Goal: Task Accomplishment & Management: Manage account settings

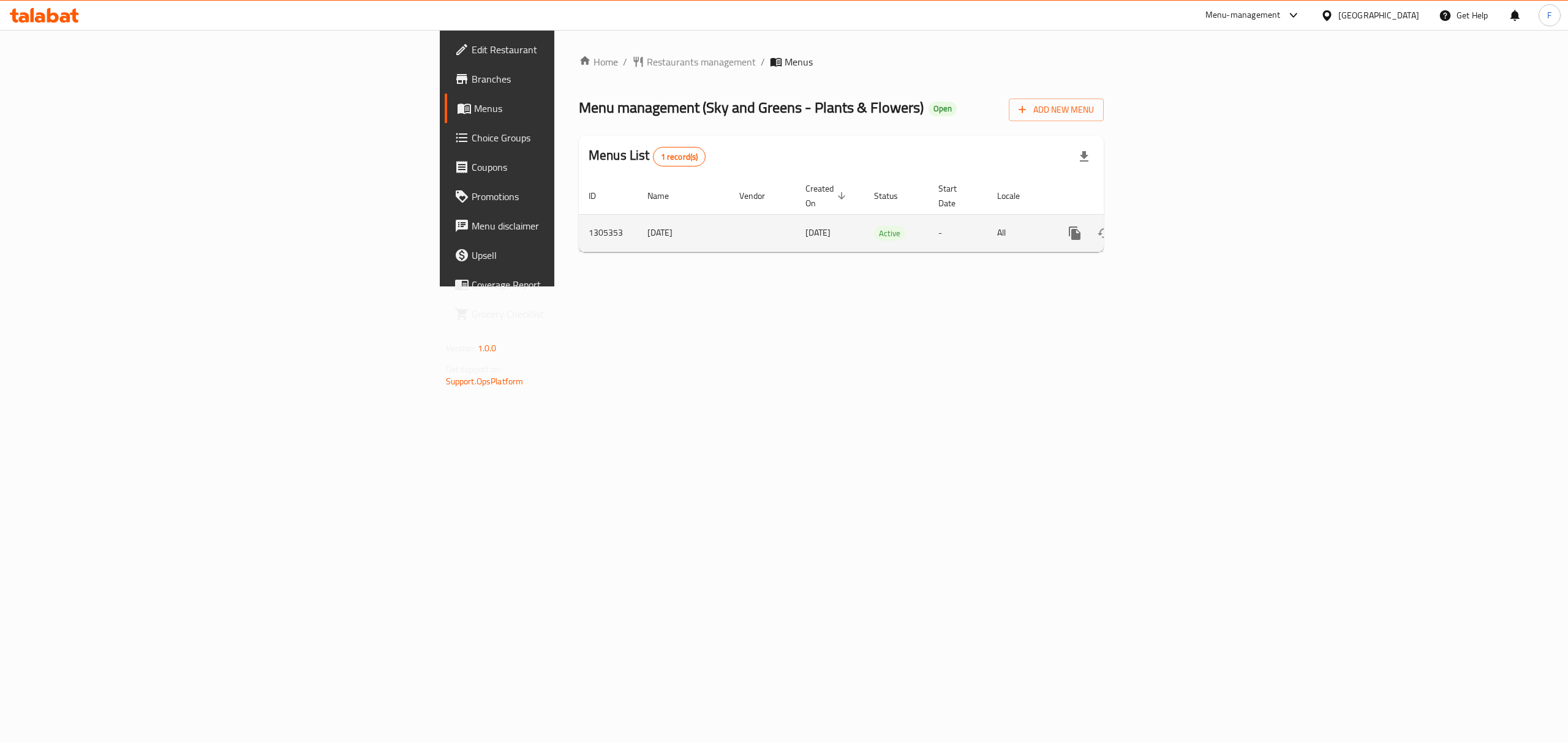
click at [1170, 226] on icon "enhanced table" at bounding box center [1162, 233] width 15 height 15
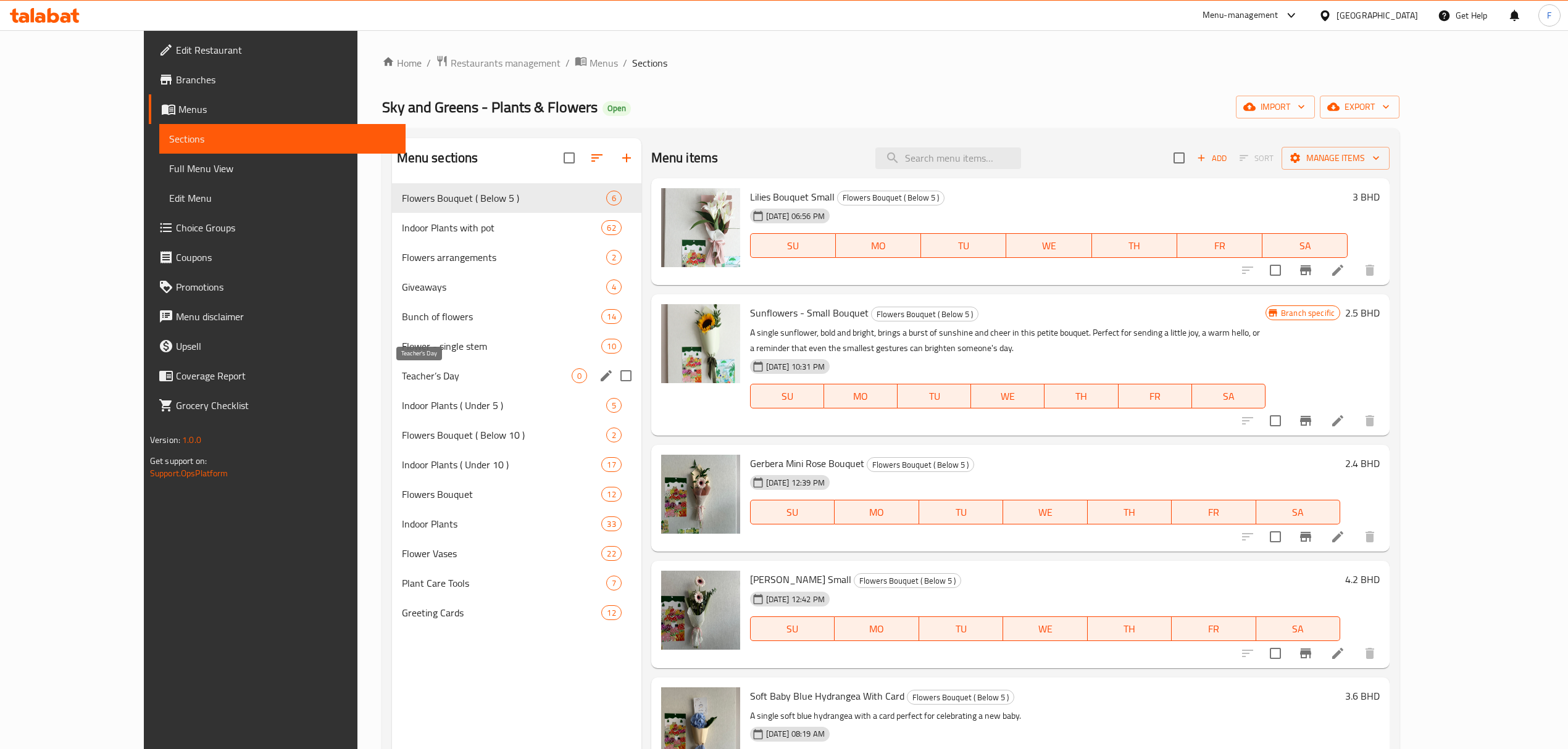
click at [402, 380] on span "Teacher’s Day" at bounding box center [487, 375] width 170 height 15
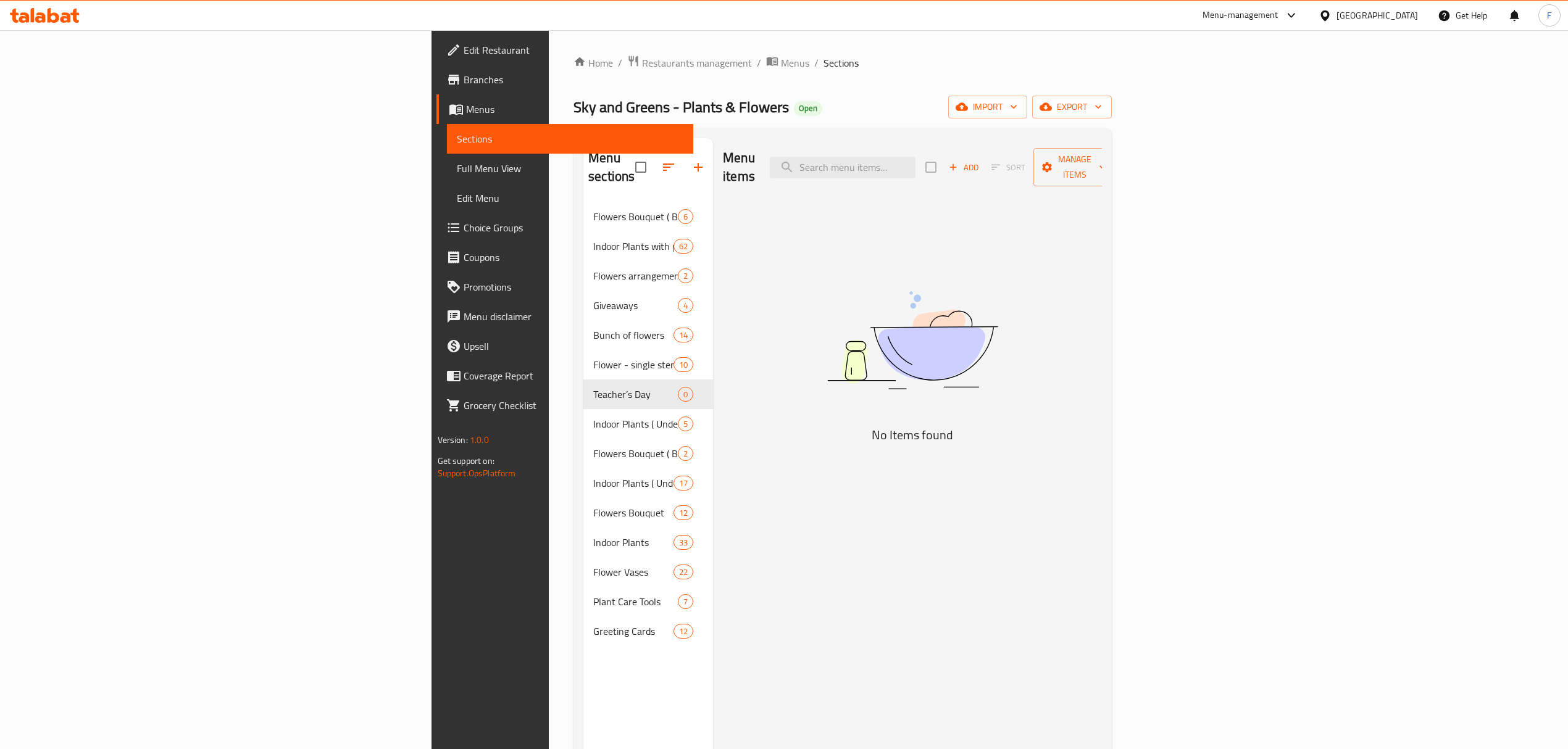
click at [1102, 364] on div "Menu items Add Sort Manage items No Items found" at bounding box center [907, 512] width 389 height 749
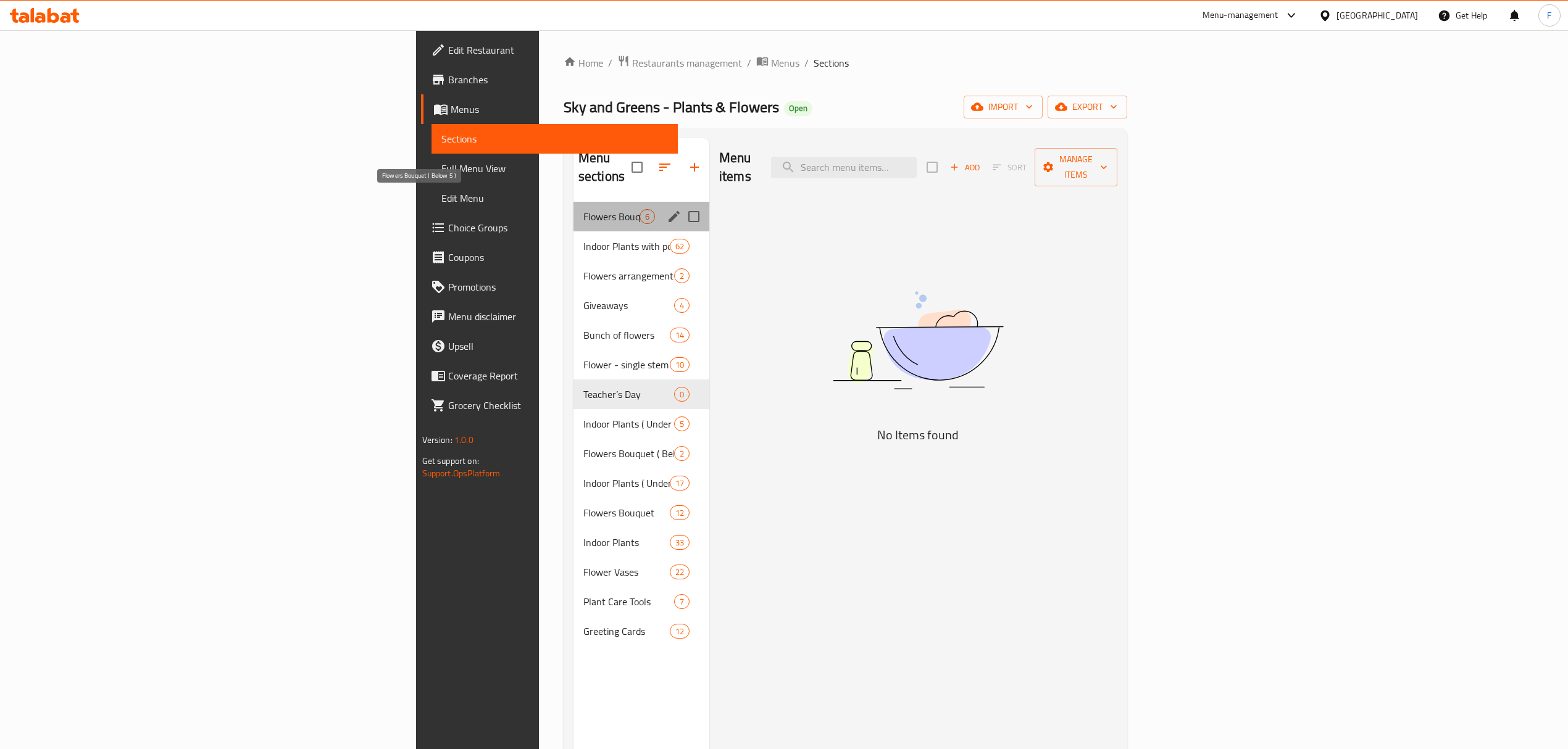
click at [583, 209] on span "Flowers Bouquet ( Below 5 )" at bounding box center [611, 216] width 56 height 15
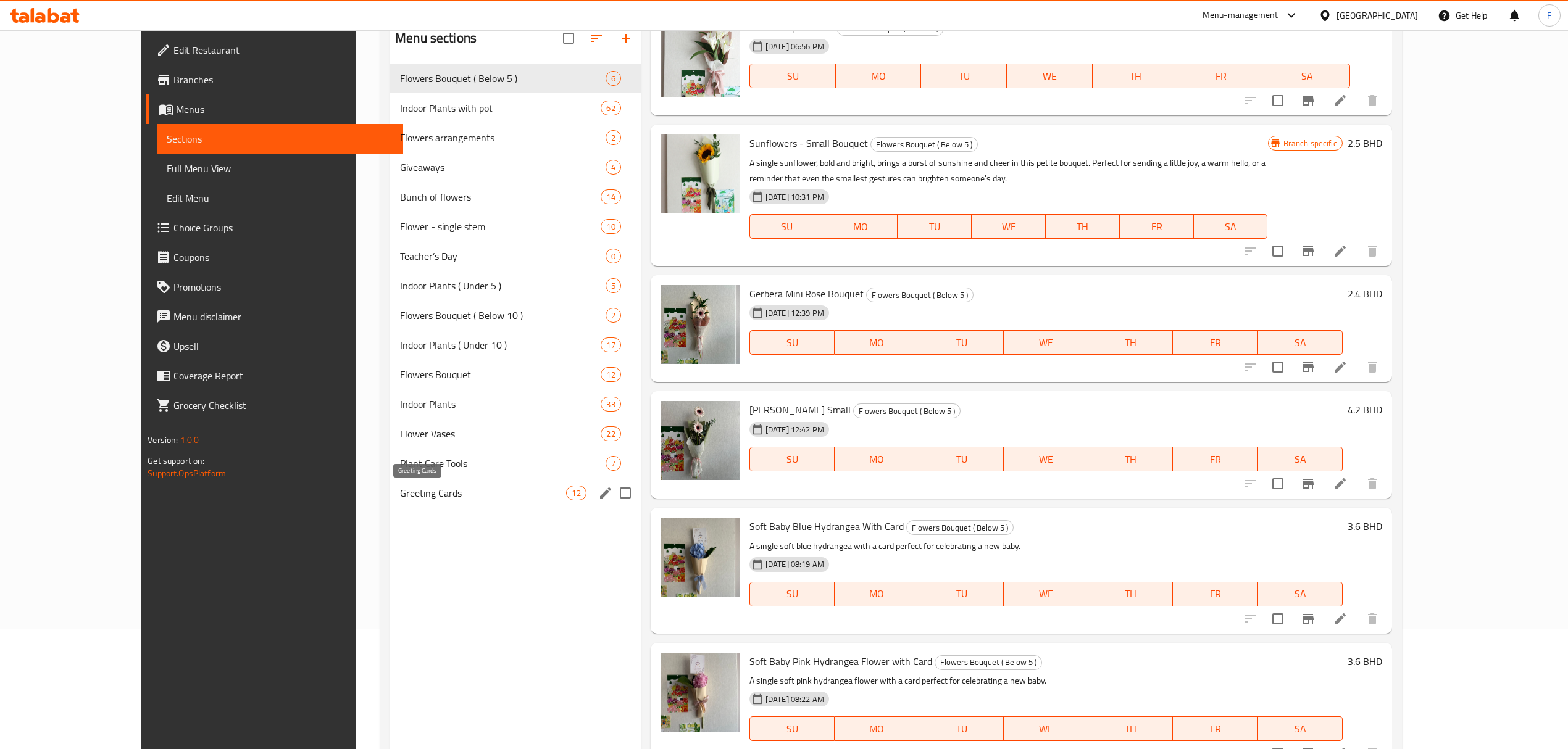
scroll to position [92, 0]
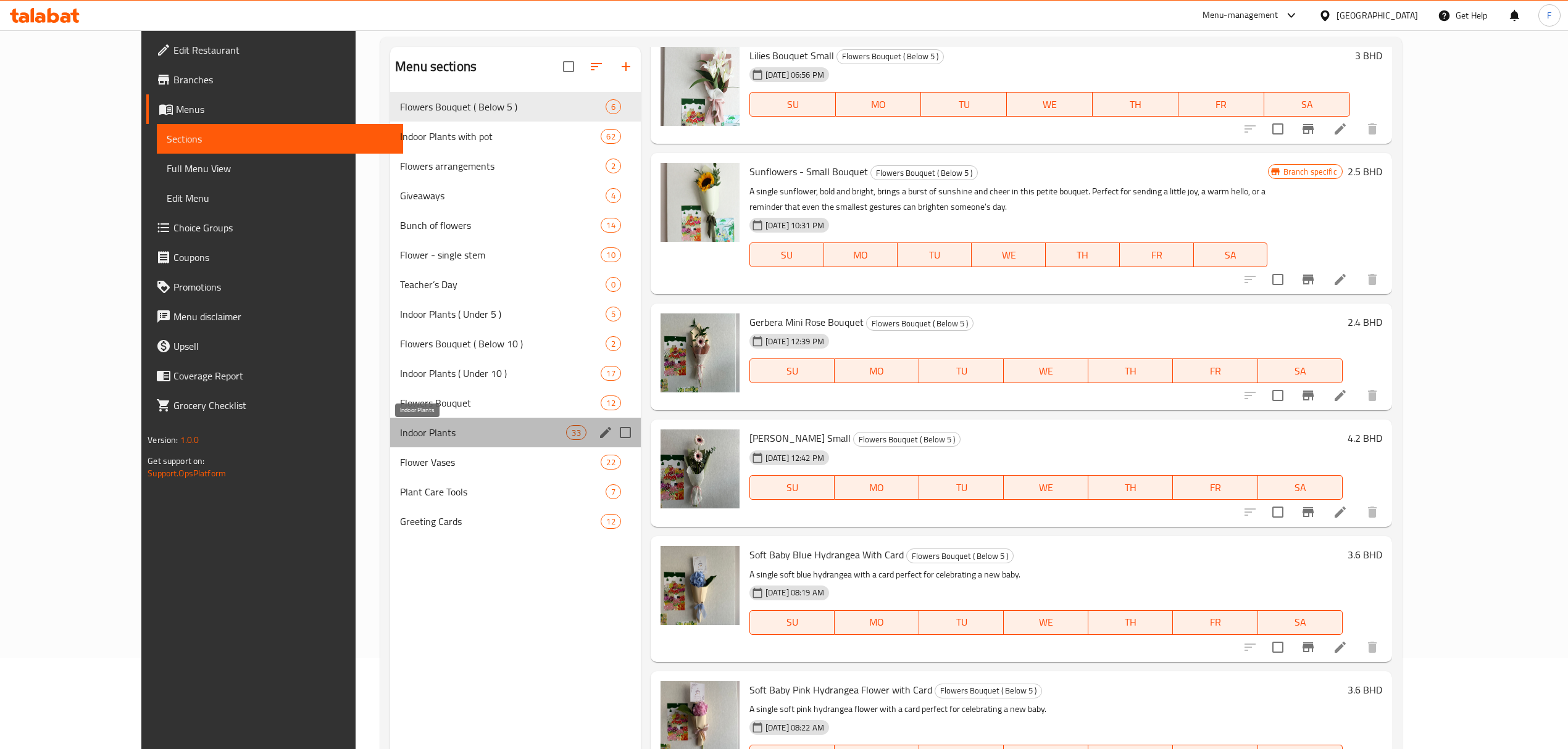
click at [400, 434] on span "Indoor Plants" at bounding box center [483, 433] width 166 height 15
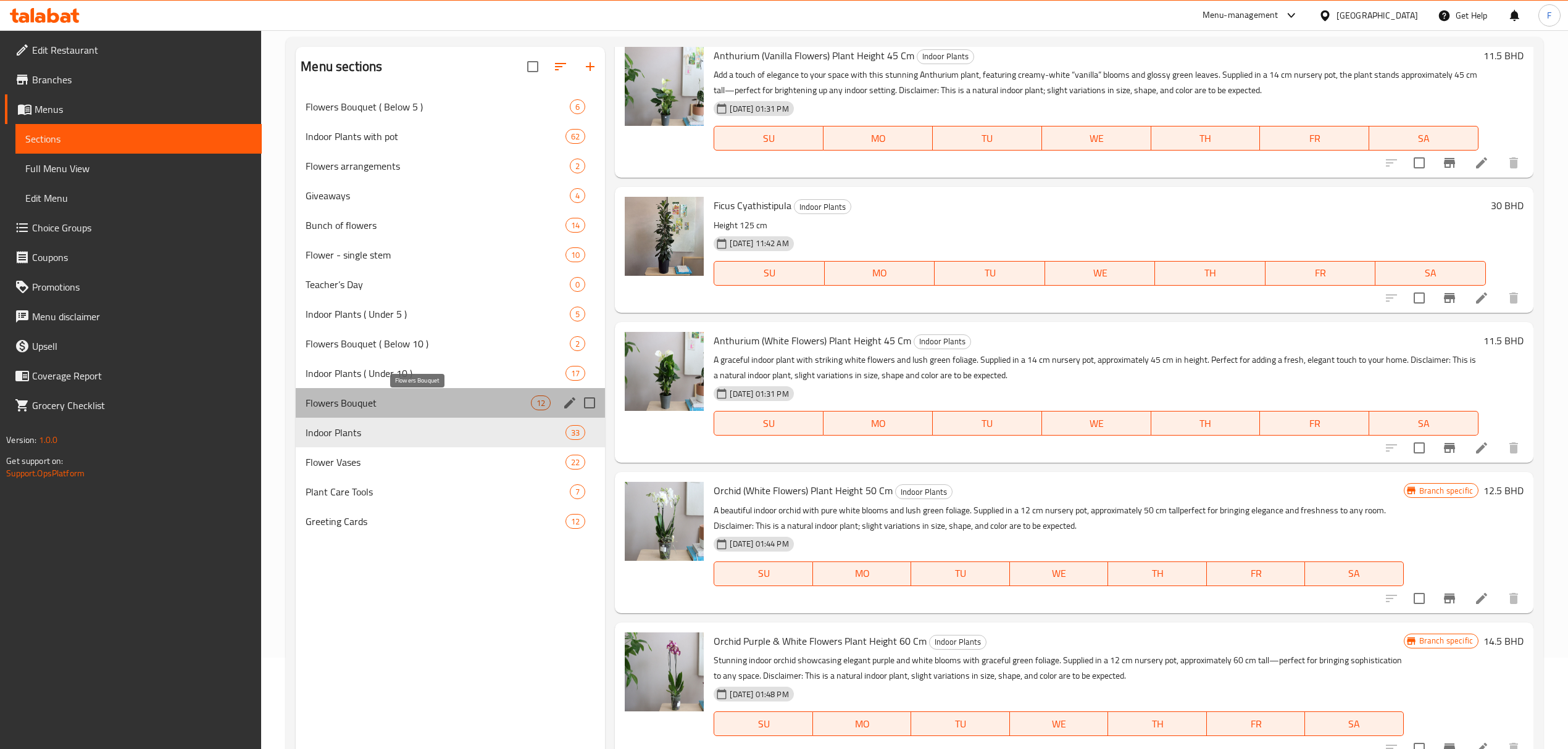
click at [350, 400] on span "Flowers Bouquet" at bounding box center [418, 403] width 226 height 15
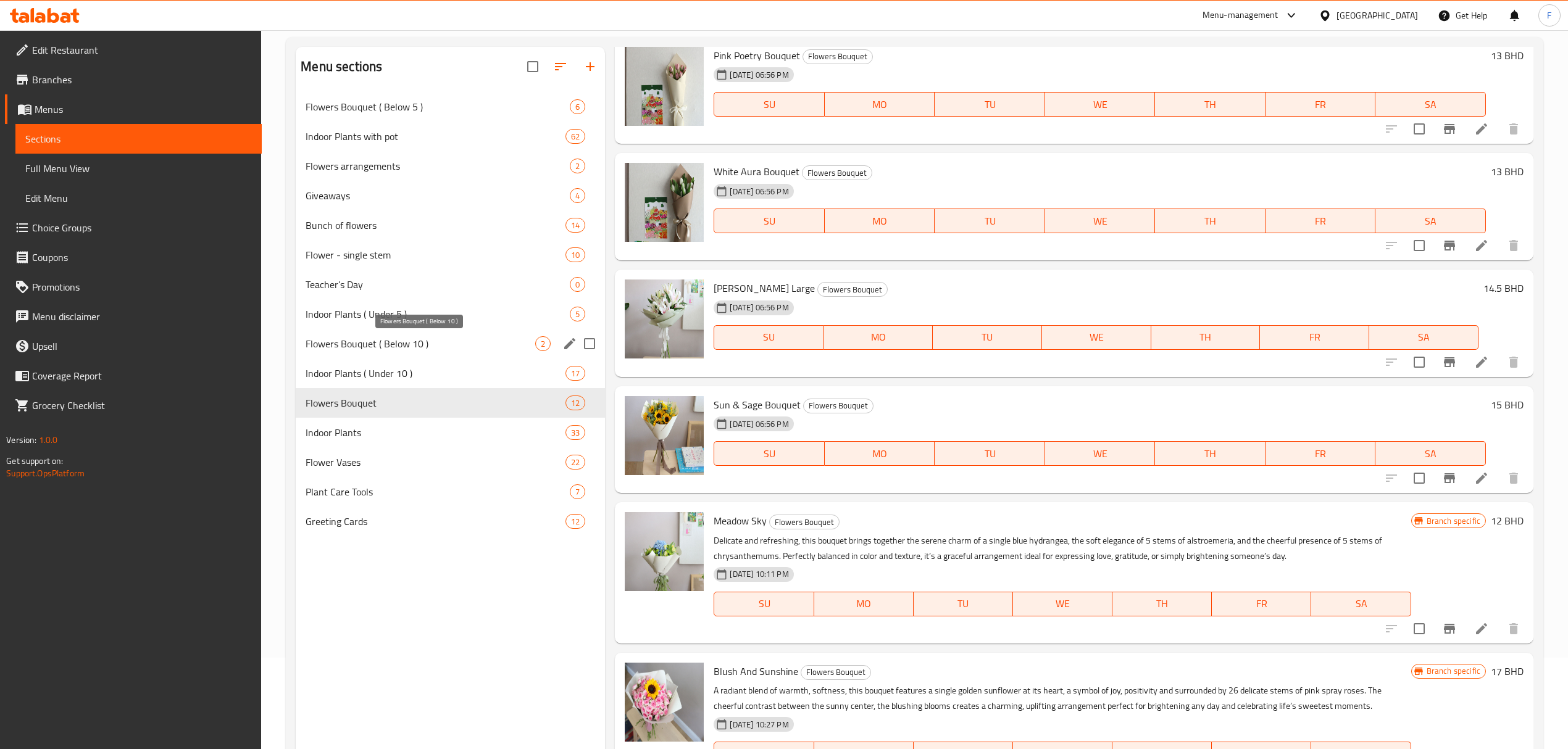
click at [366, 337] on span "Flowers Bouquet ( Below 10 )" at bounding box center [420, 343] width 230 height 15
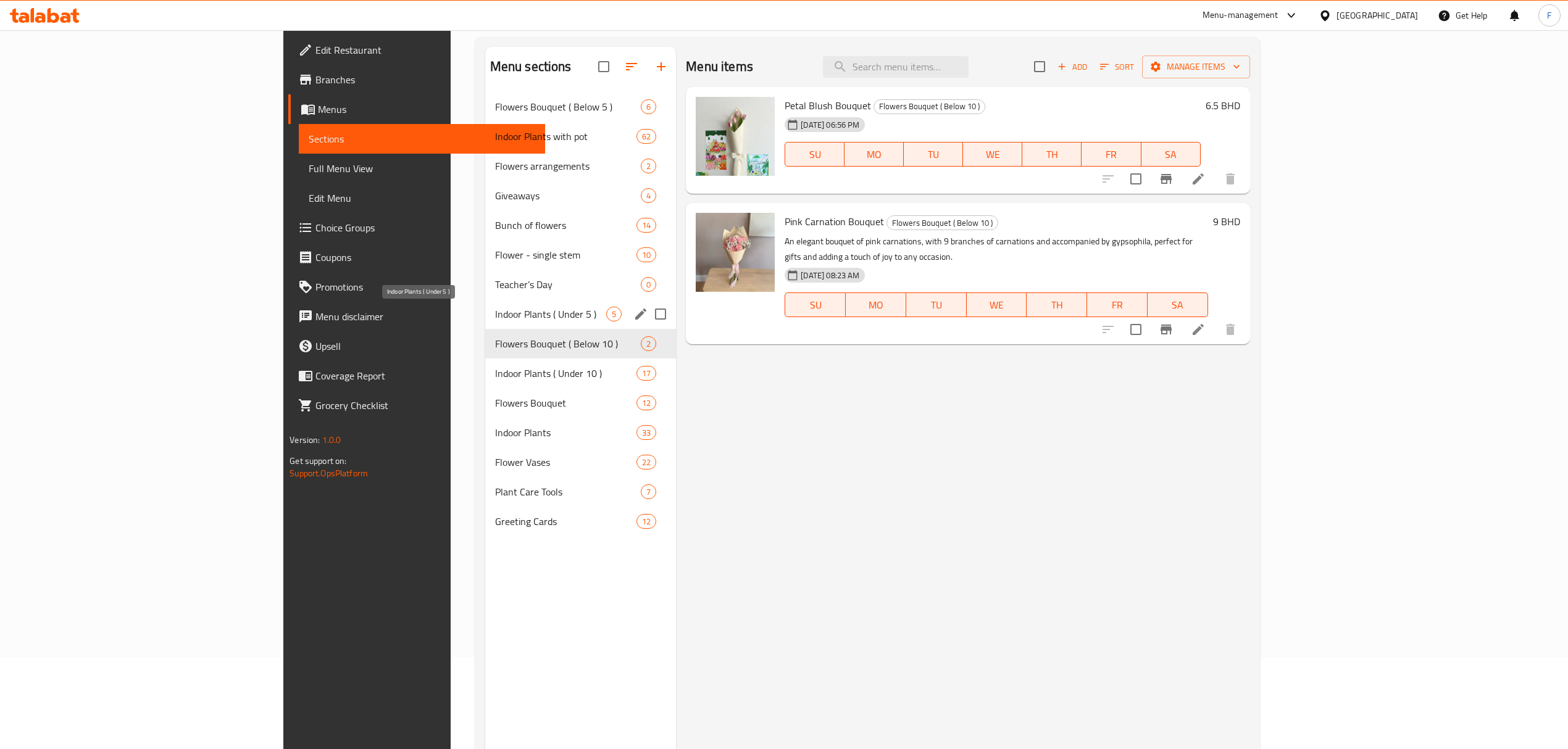
click at [495, 306] on span "Indoor Plants ( Under 5 )" at bounding box center [550, 313] width 111 height 15
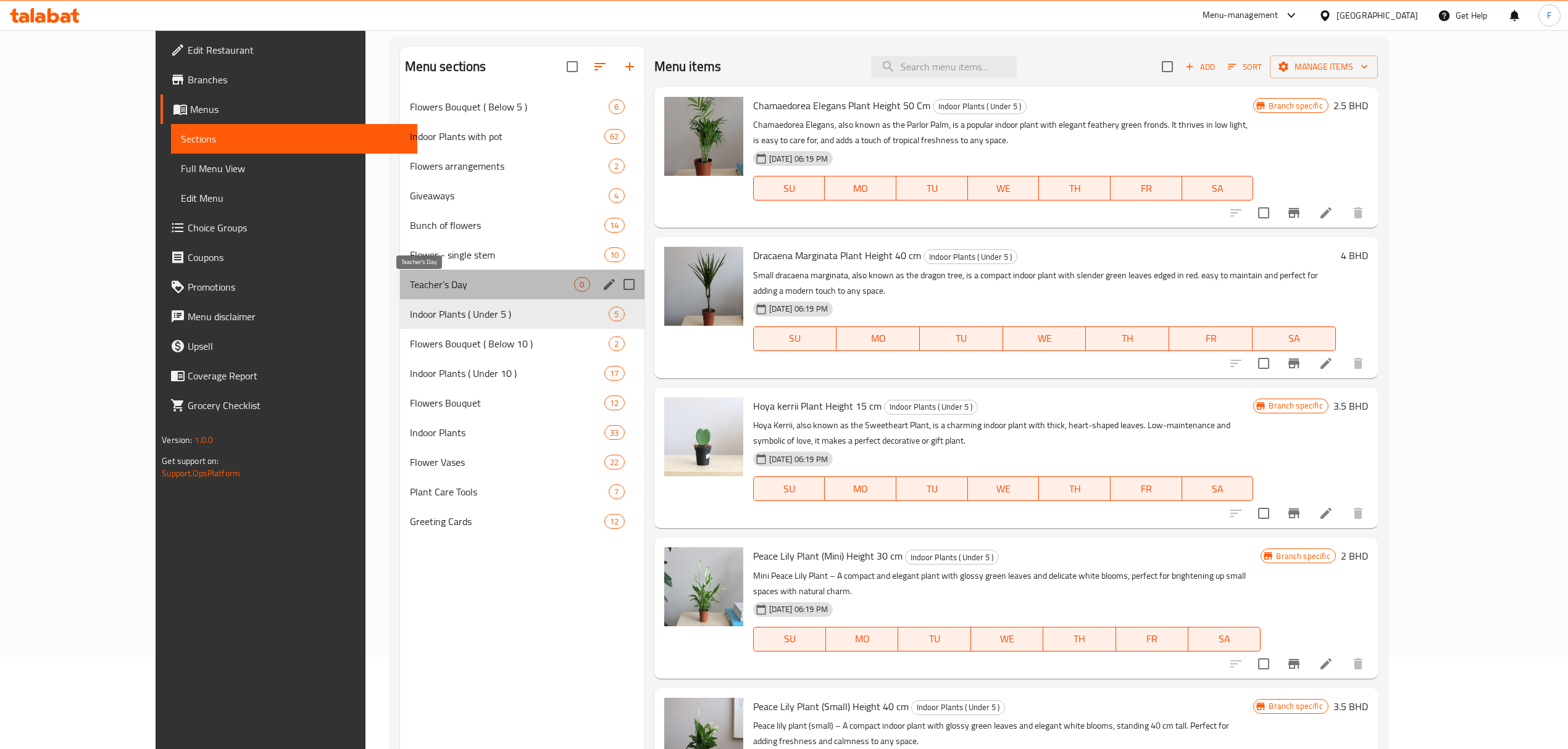
click at [410, 288] on span "Teacher’s Day" at bounding box center [492, 284] width 165 height 15
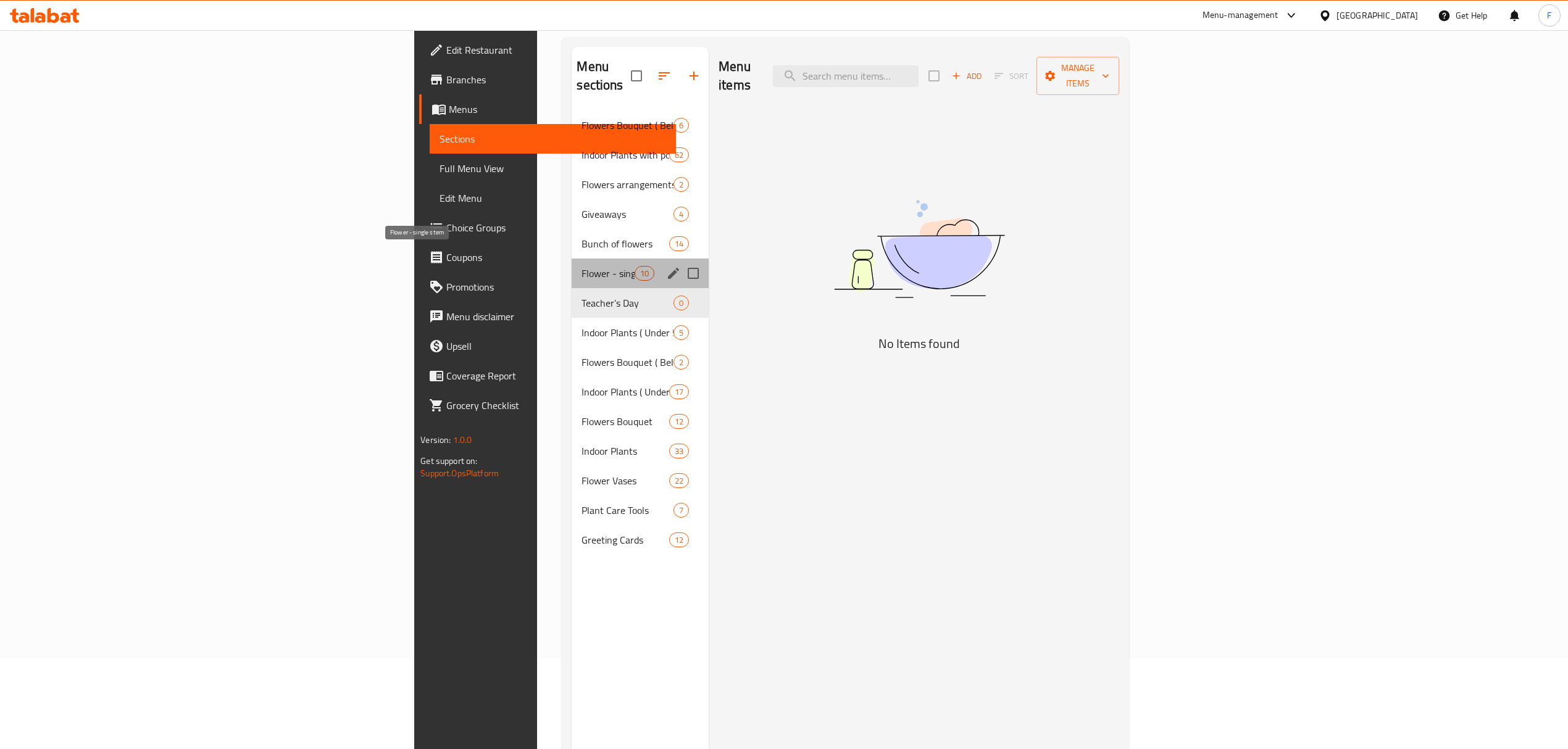
click at [581, 266] on span "Flower - single stem" at bounding box center [607, 273] width 52 height 15
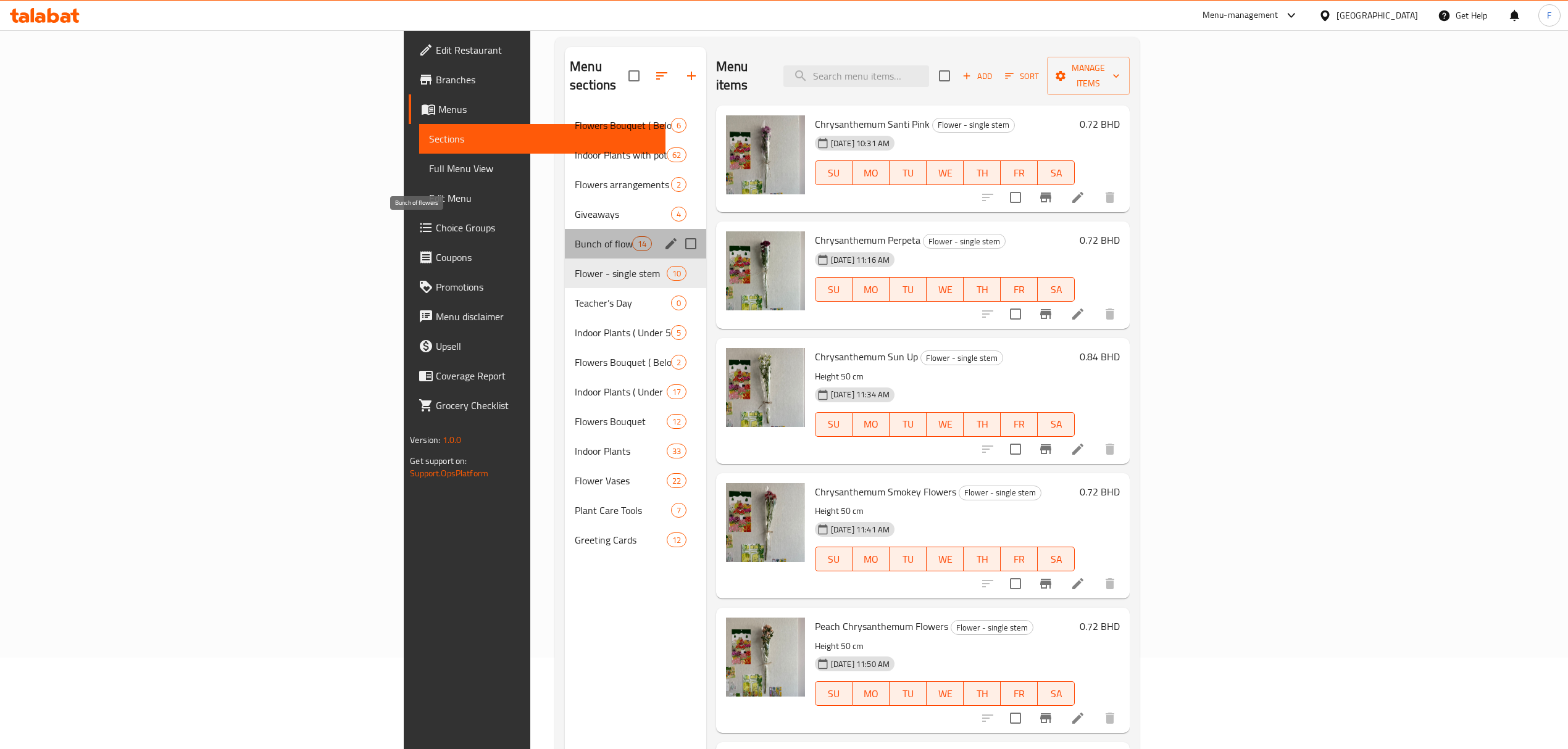
click at [575, 237] on span "Bunch of flowers" at bounding box center [603, 243] width 57 height 15
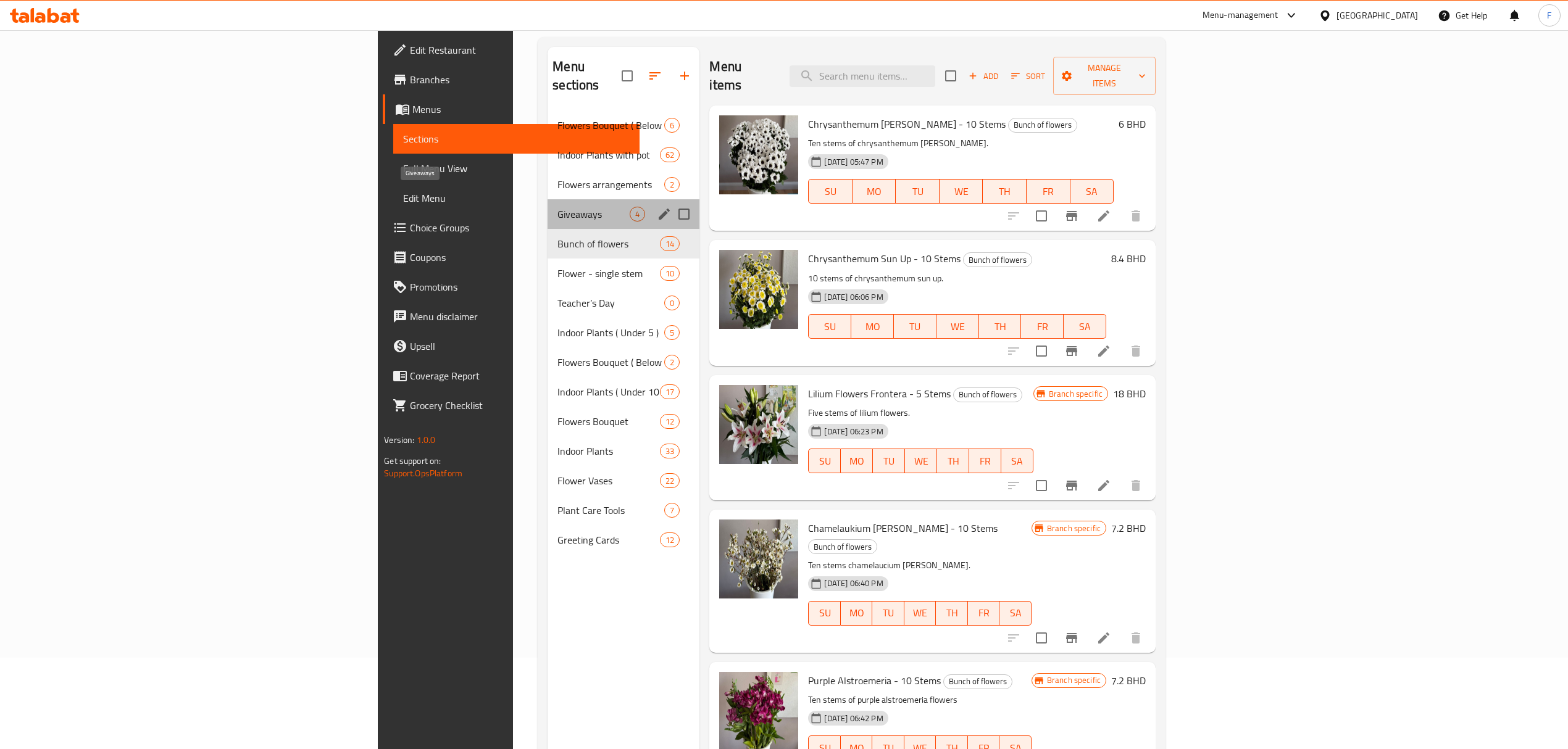
click at [558, 207] on span "Giveaways" at bounding box center [593, 214] width 72 height 15
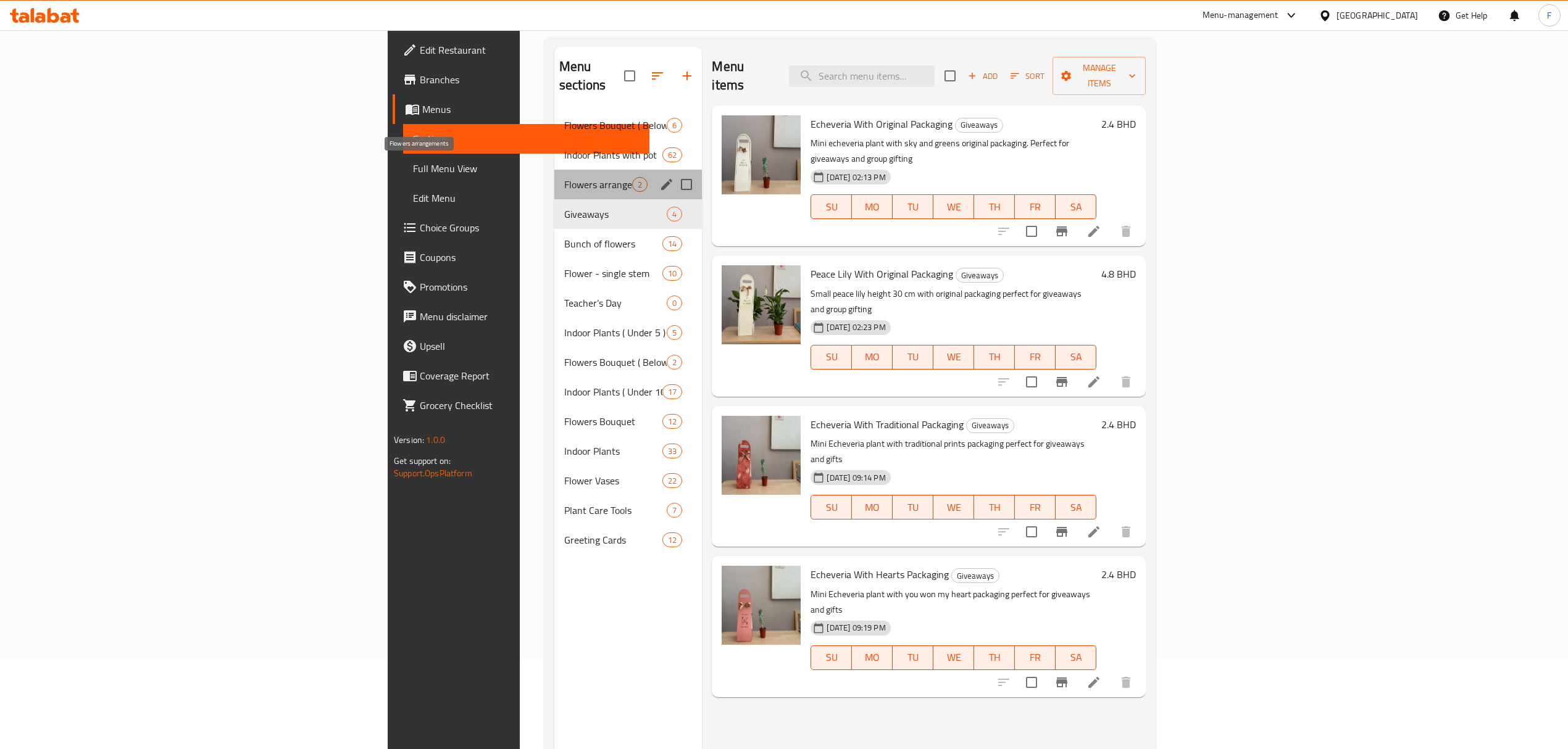
click at [565, 177] on span "Flowers arrangements" at bounding box center [598, 184] width 68 height 15
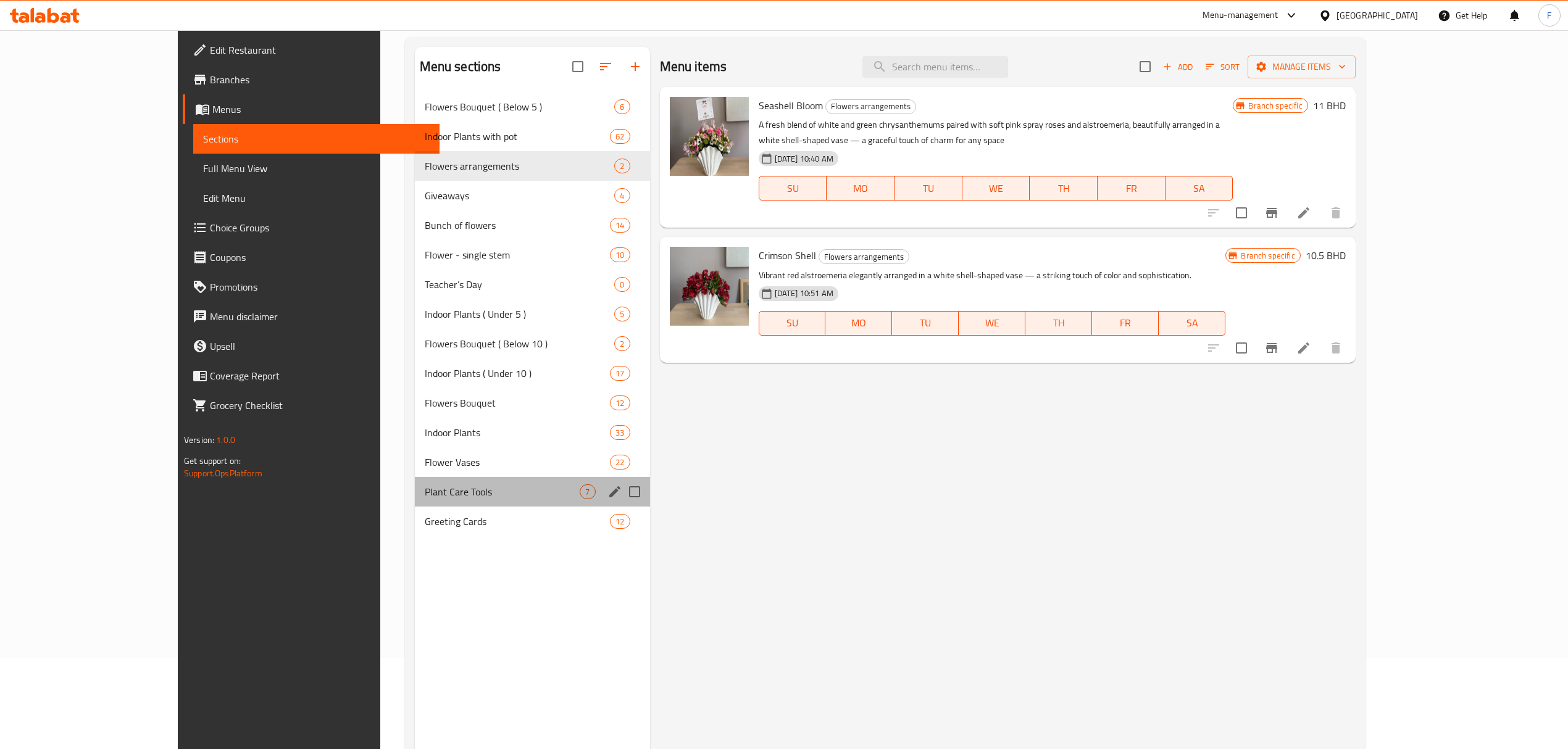
click at [415, 502] on div "Plant Care Tools 7" at bounding box center [532, 492] width 236 height 30
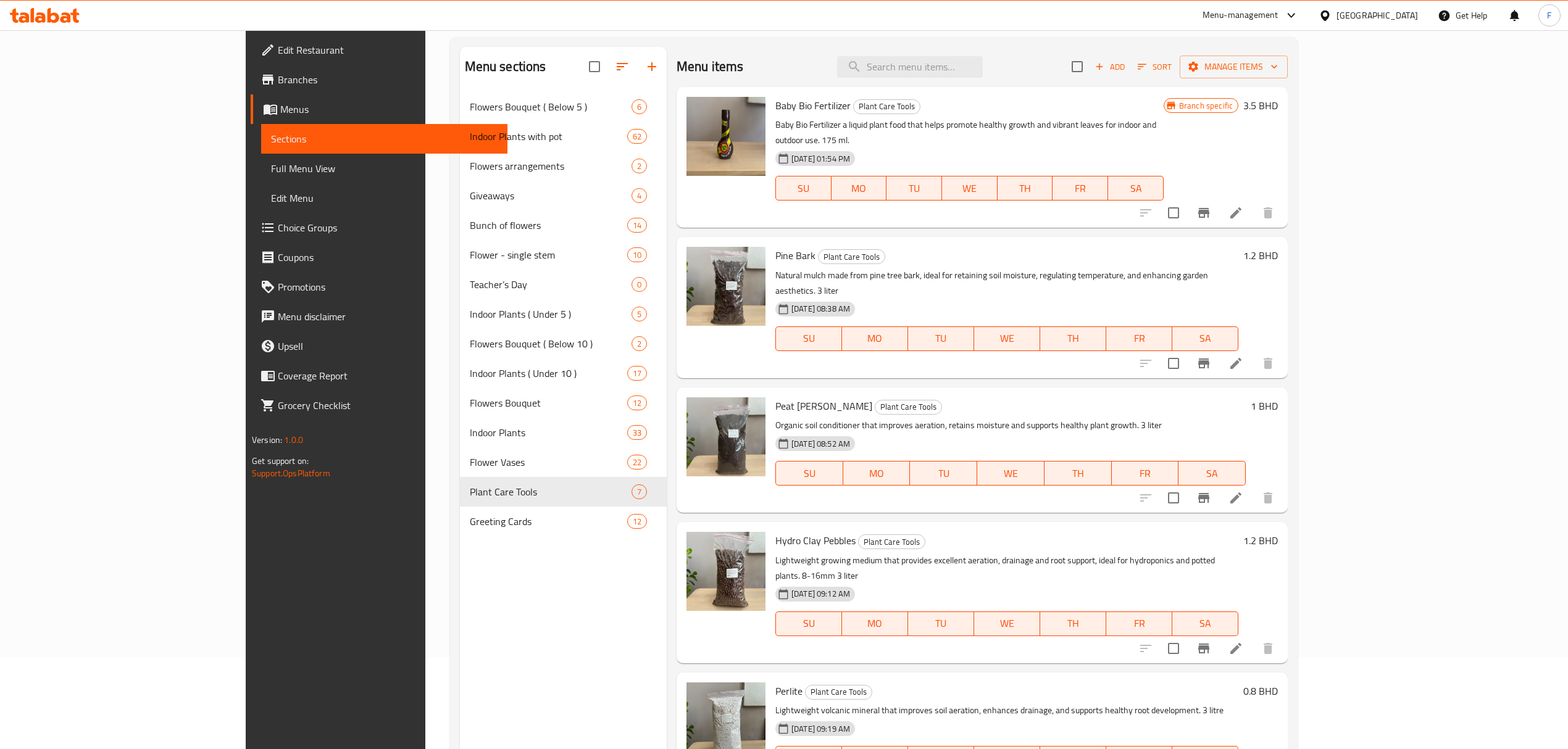
click at [460, 539] on nav "Flowers Bouquet ( Below 5 ) 6 Indoor Plants with pot 62 Flowers arrangements 2 …" at bounding box center [564, 313] width 207 height 454
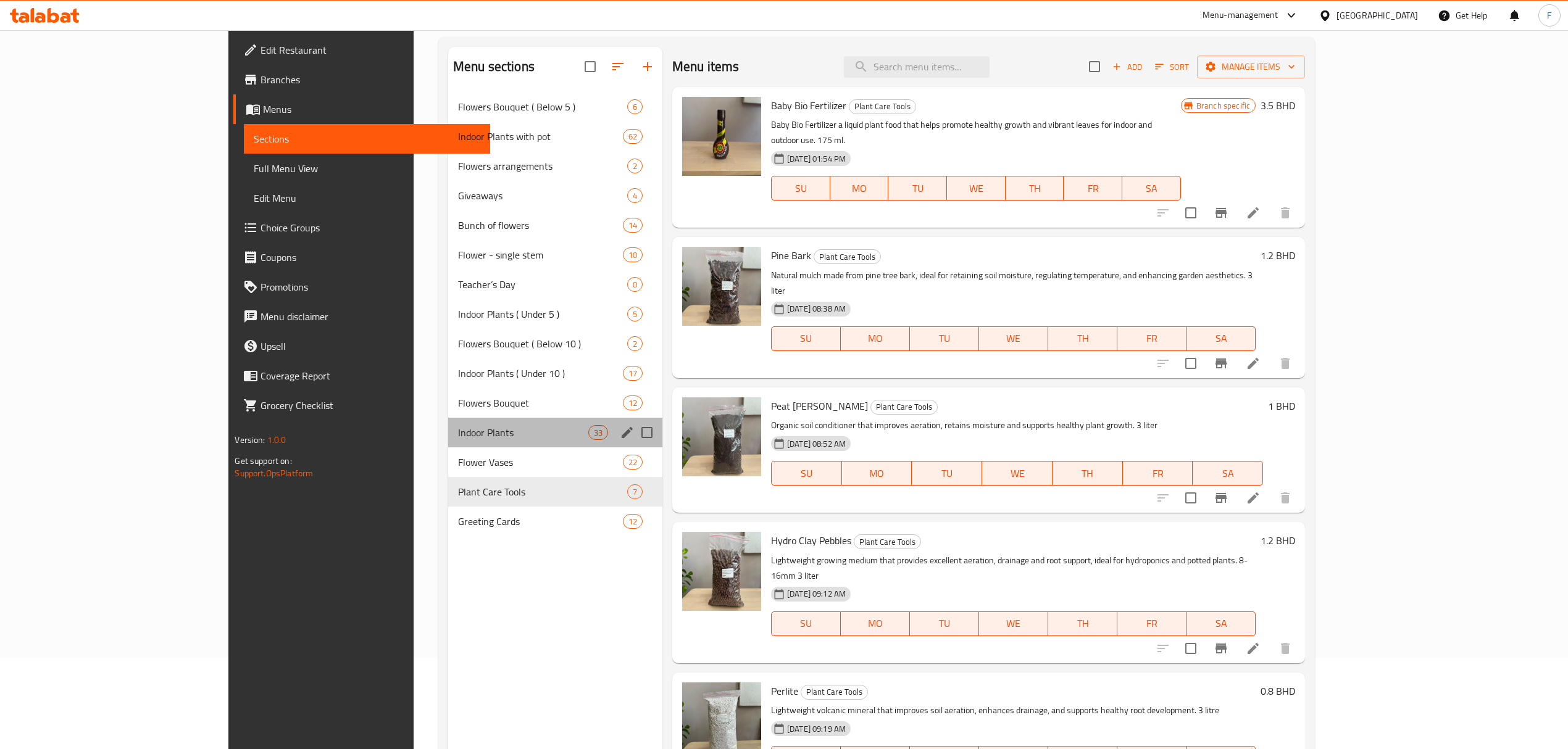
click at [448, 441] on div "Indoor Plants 33" at bounding box center [555, 433] width 214 height 30
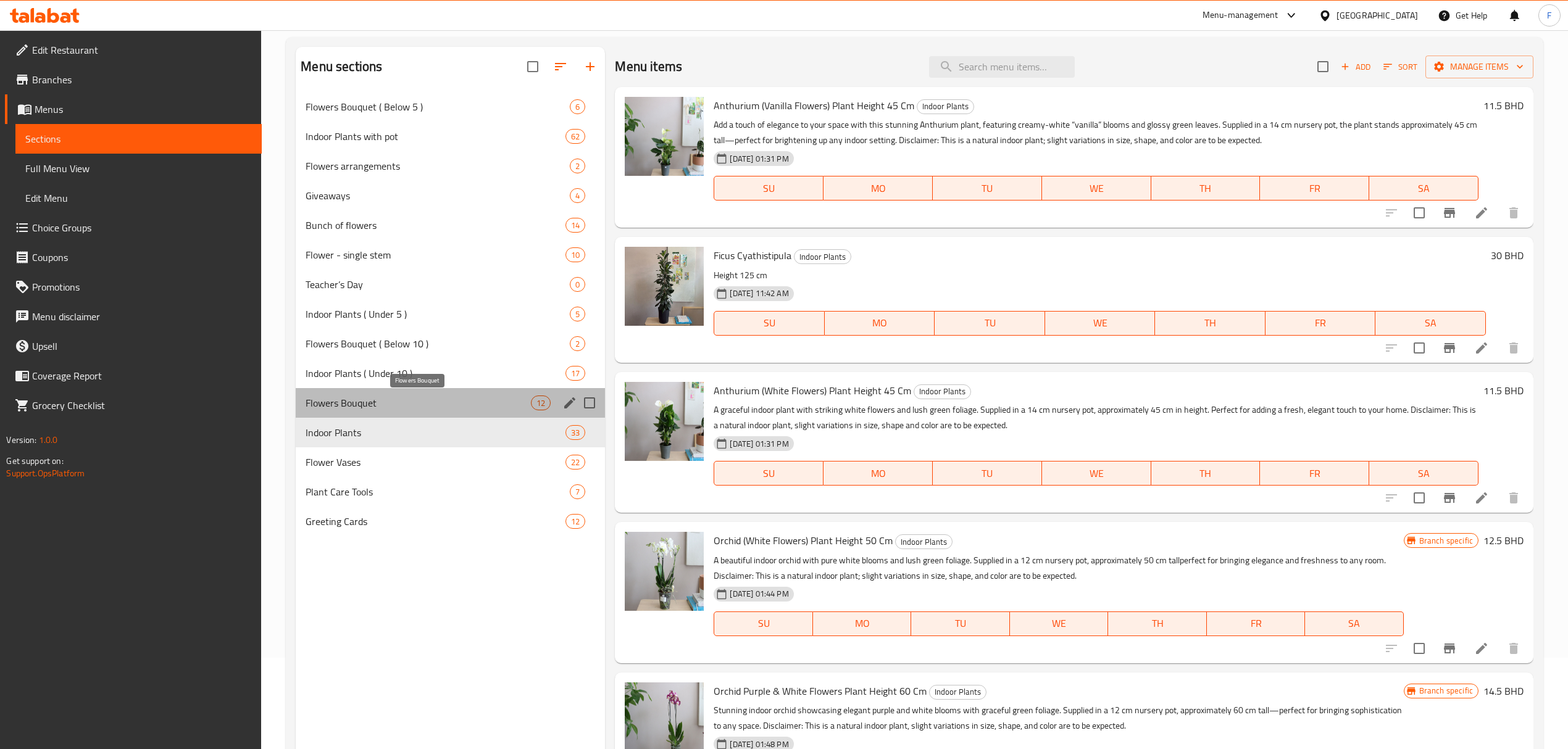
click at [362, 400] on span "Flowers Bouquet" at bounding box center [418, 403] width 226 height 15
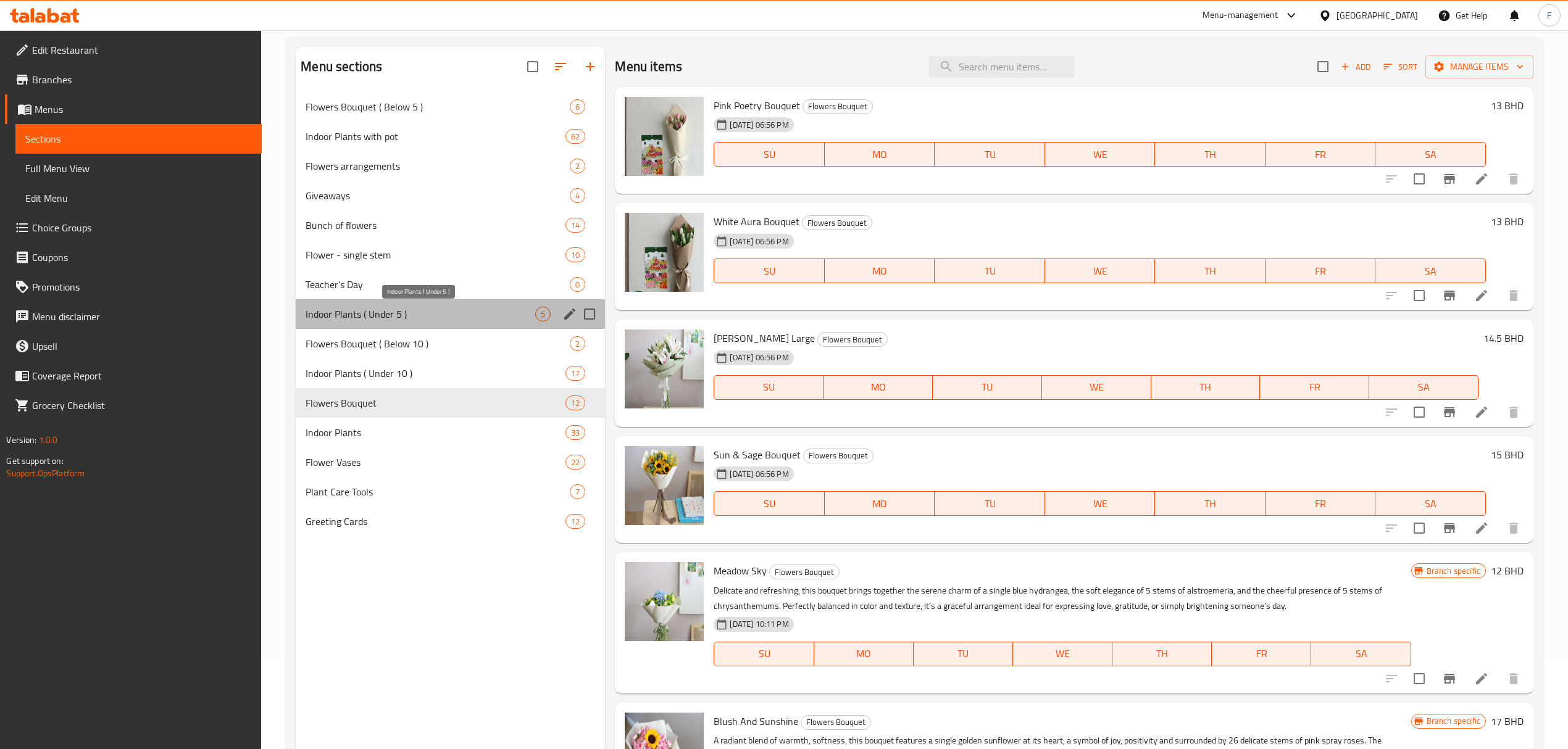
click at [337, 307] on span "Indoor Plants ( Under 5 )" at bounding box center [420, 313] width 230 height 15
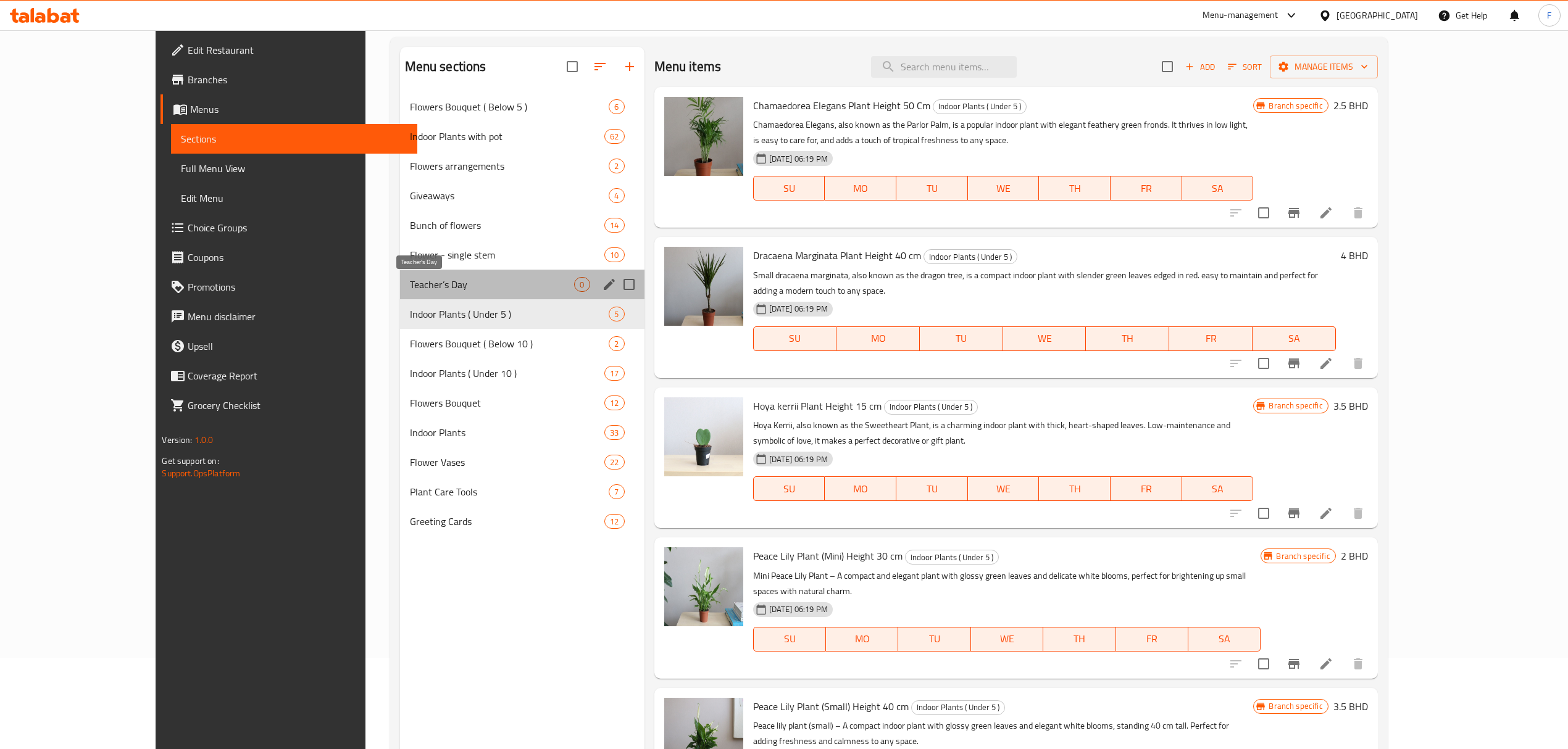
click at [410, 279] on span "Teacher’s Day" at bounding box center [492, 284] width 165 height 15
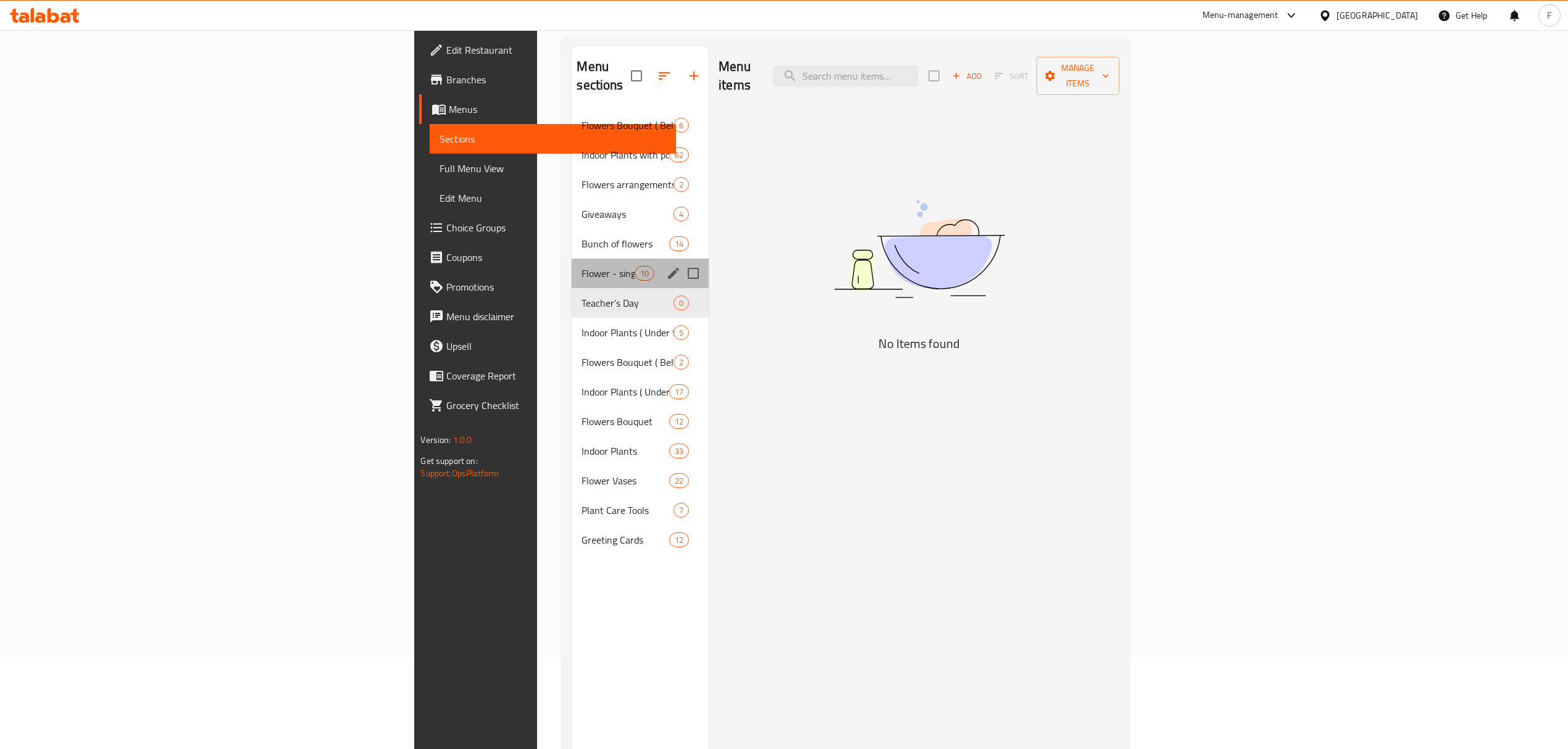
click at [572, 267] on div "Flower - single stem 10" at bounding box center [640, 273] width 137 height 30
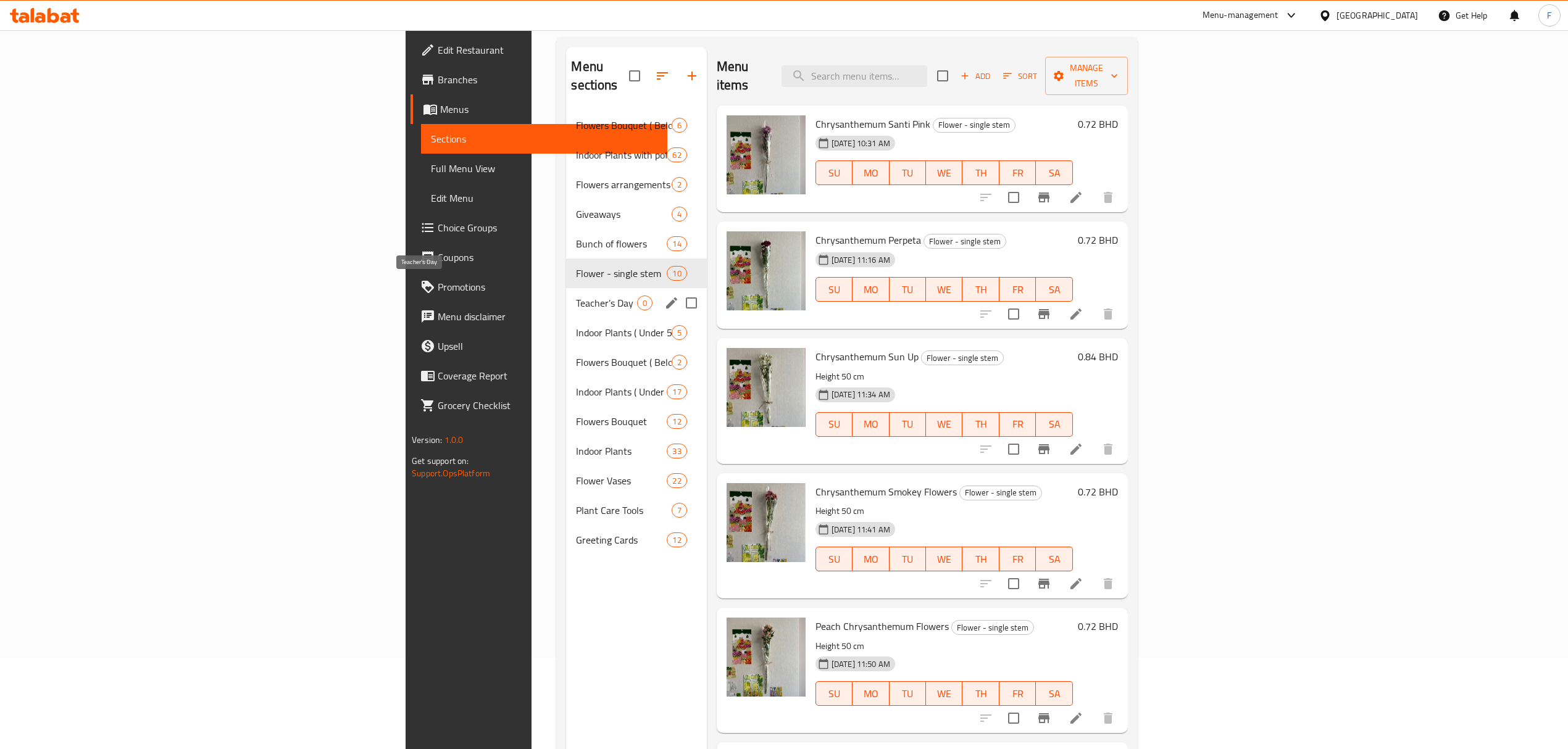
click at [576, 296] on span "Teacher’s Day" at bounding box center [605, 303] width 60 height 15
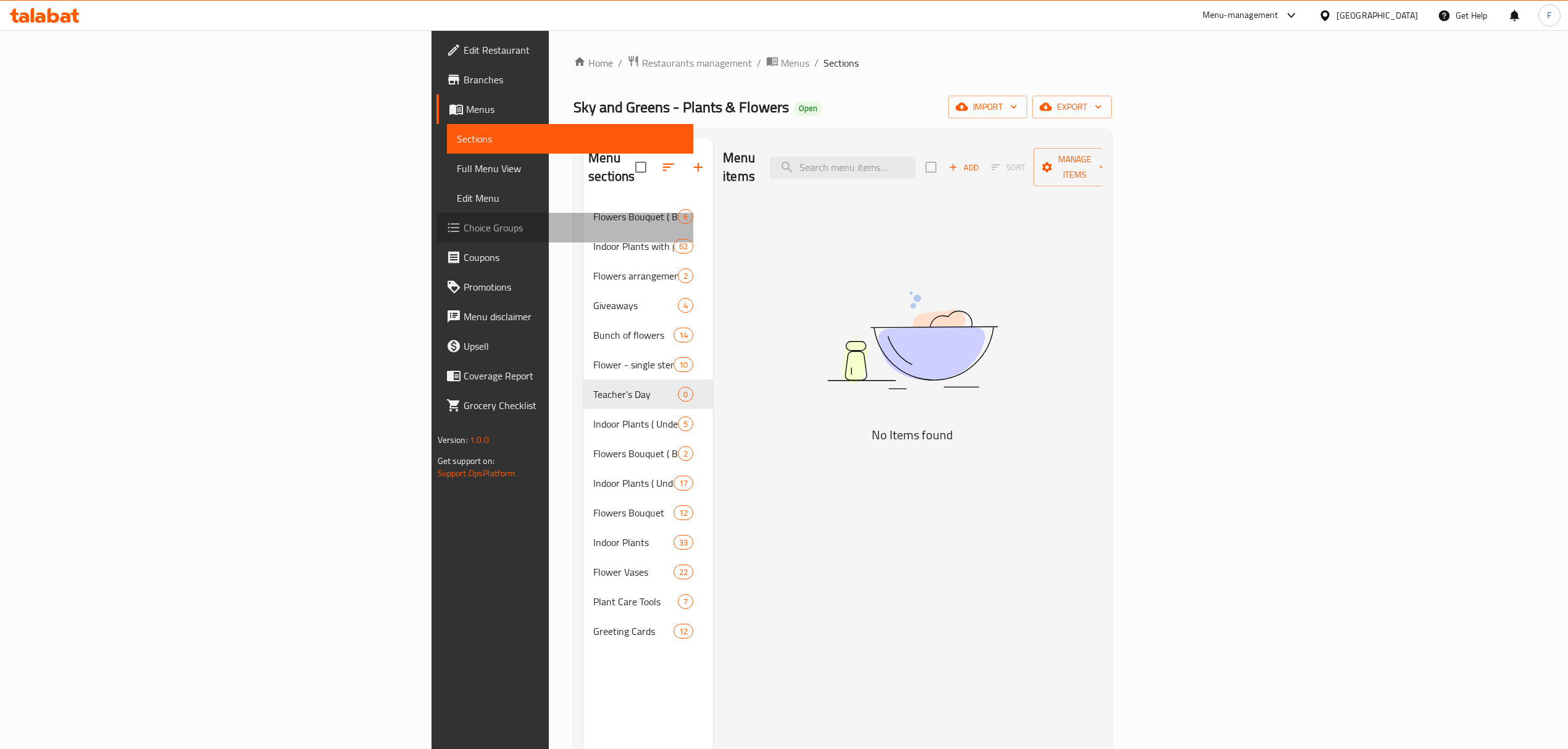
click at [463, 228] on span "Choice Groups" at bounding box center [573, 228] width 220 height 15
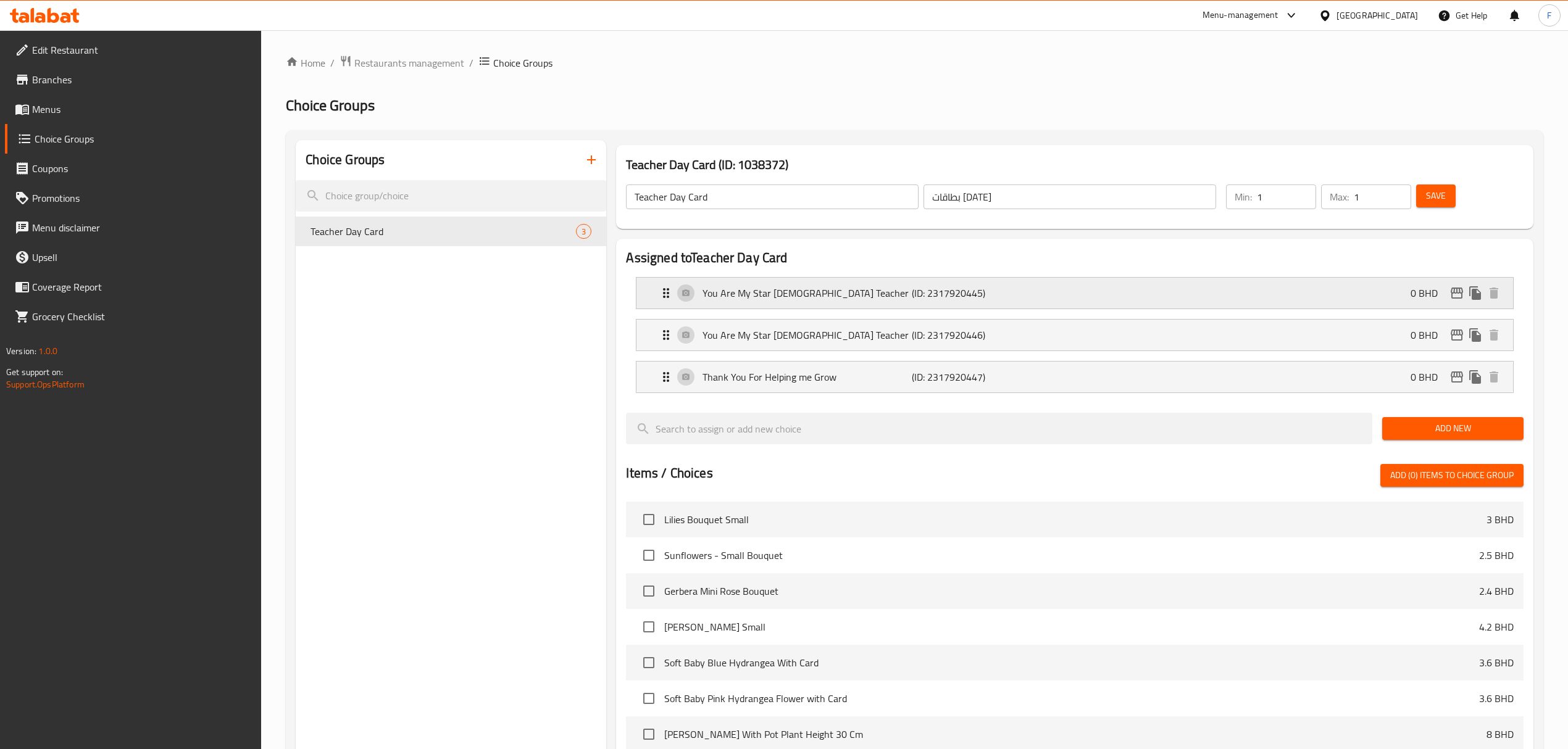
click at [754, 292] on p "You Are My Star [DEMOGRAPHIC_DATA] Teacher" at bounding box center [807, 293] width 209 height 15
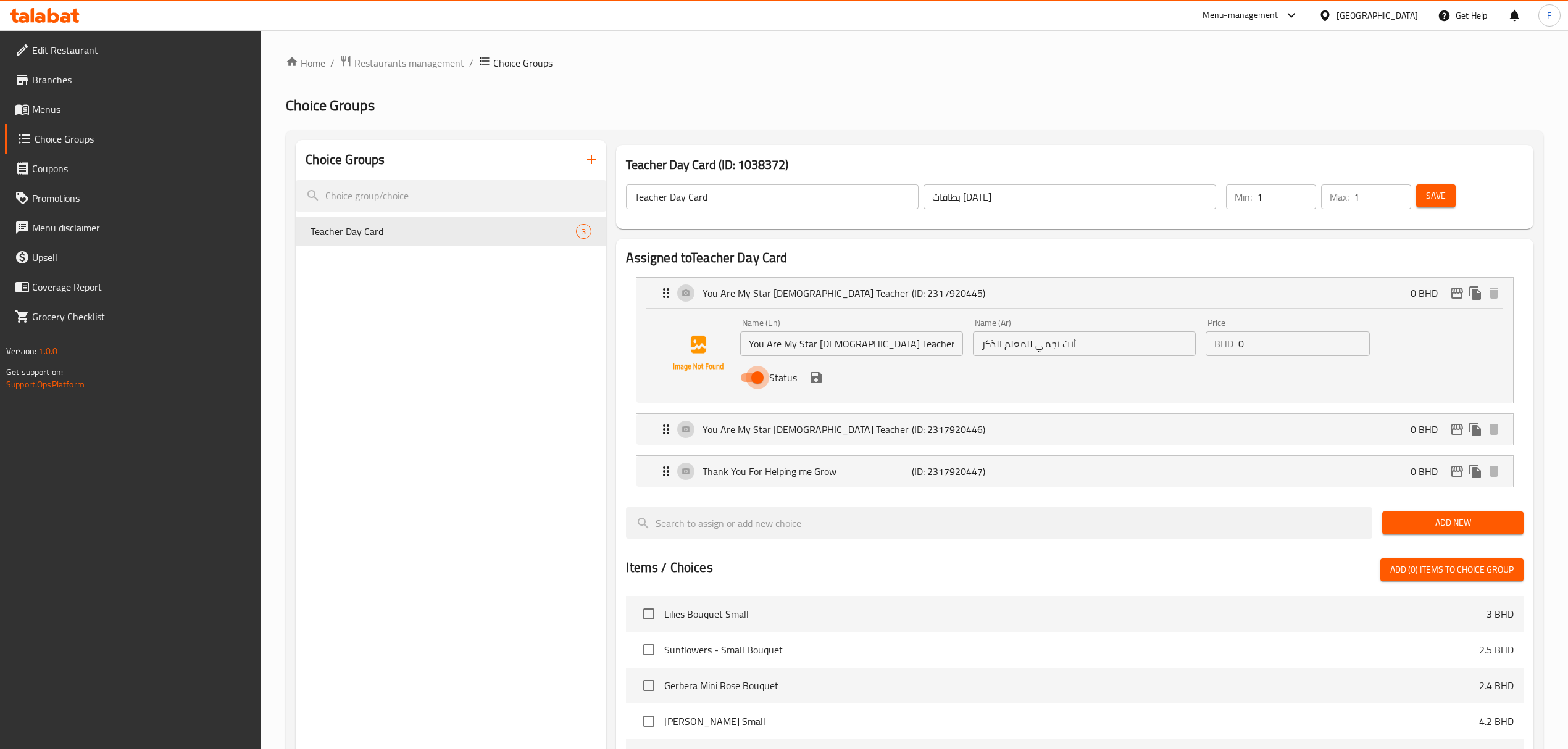
click at [754, 379] on input "Status" at bounding box center [757, 377] width 70 height 24
click at [754, 379] on input "Status" at bounding box center [744, 377] width 70 height 24
checkbox input "true"
click at [809, 379] on icon "save" at bounding box center [816, 377] width 15 height 15
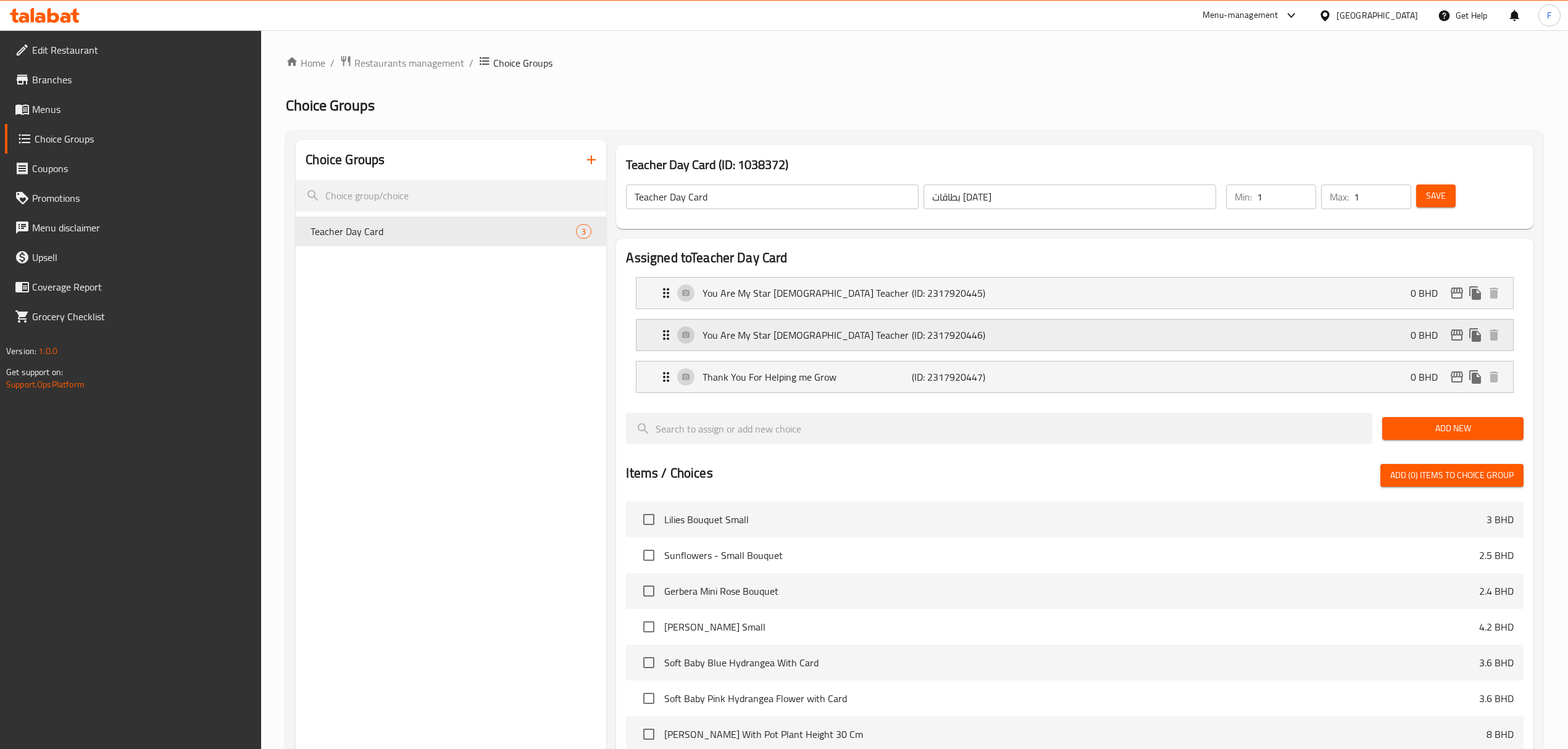
click at [712, 339] on p "You Are My Star [DEMOGRAPHIC_DATA] Teacher" at bounding box center [807, 335] width 209 height 15
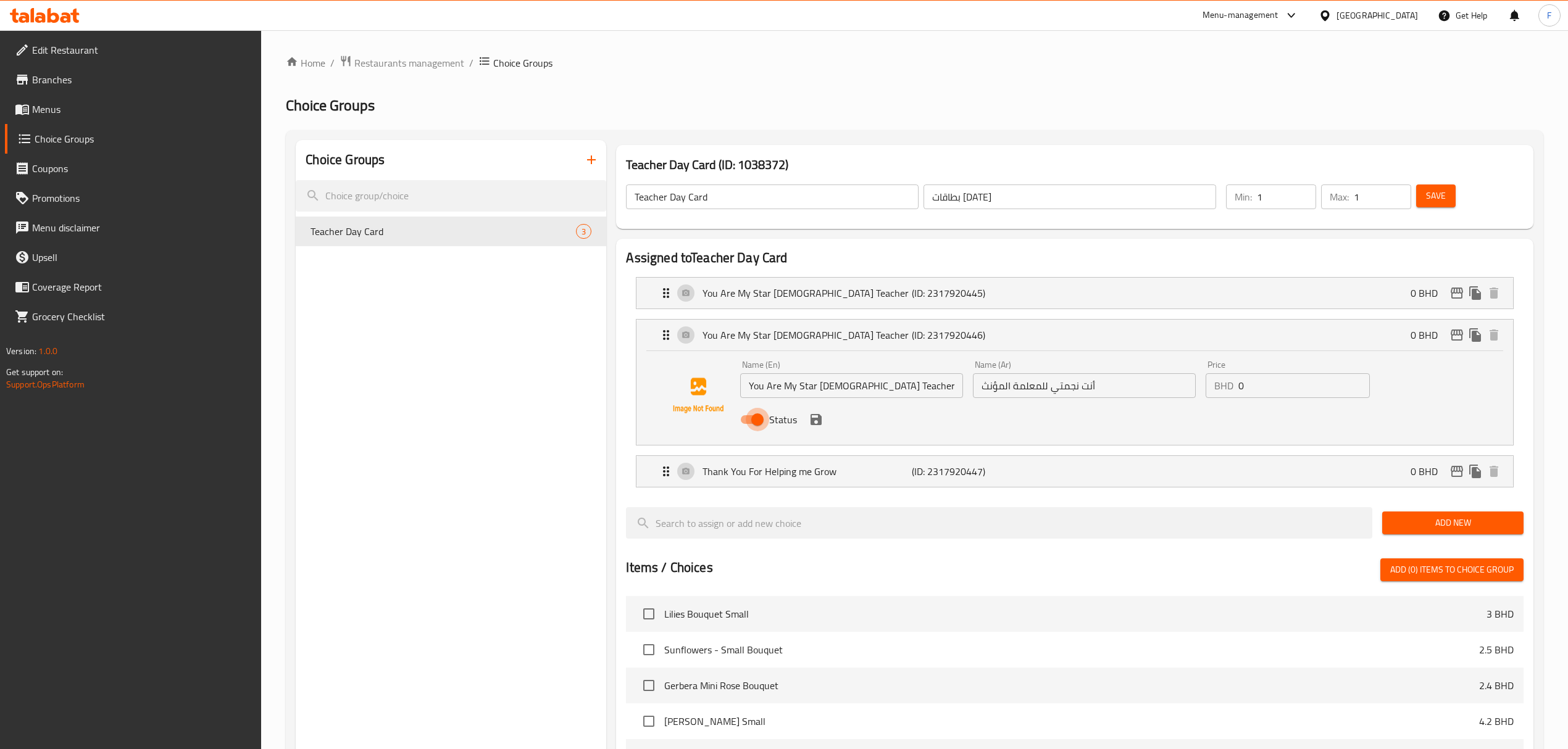
click at [761, 421] on input "Status" at bounding box center [757, 420] width 70 height 24
click at [761, 421] on input "Status" at bounding box center [744, 420] width 70 height 24
checkbox input "true"
click at [814, 422] on icon "save" at bounding box center [815, 419] width 11 height 11
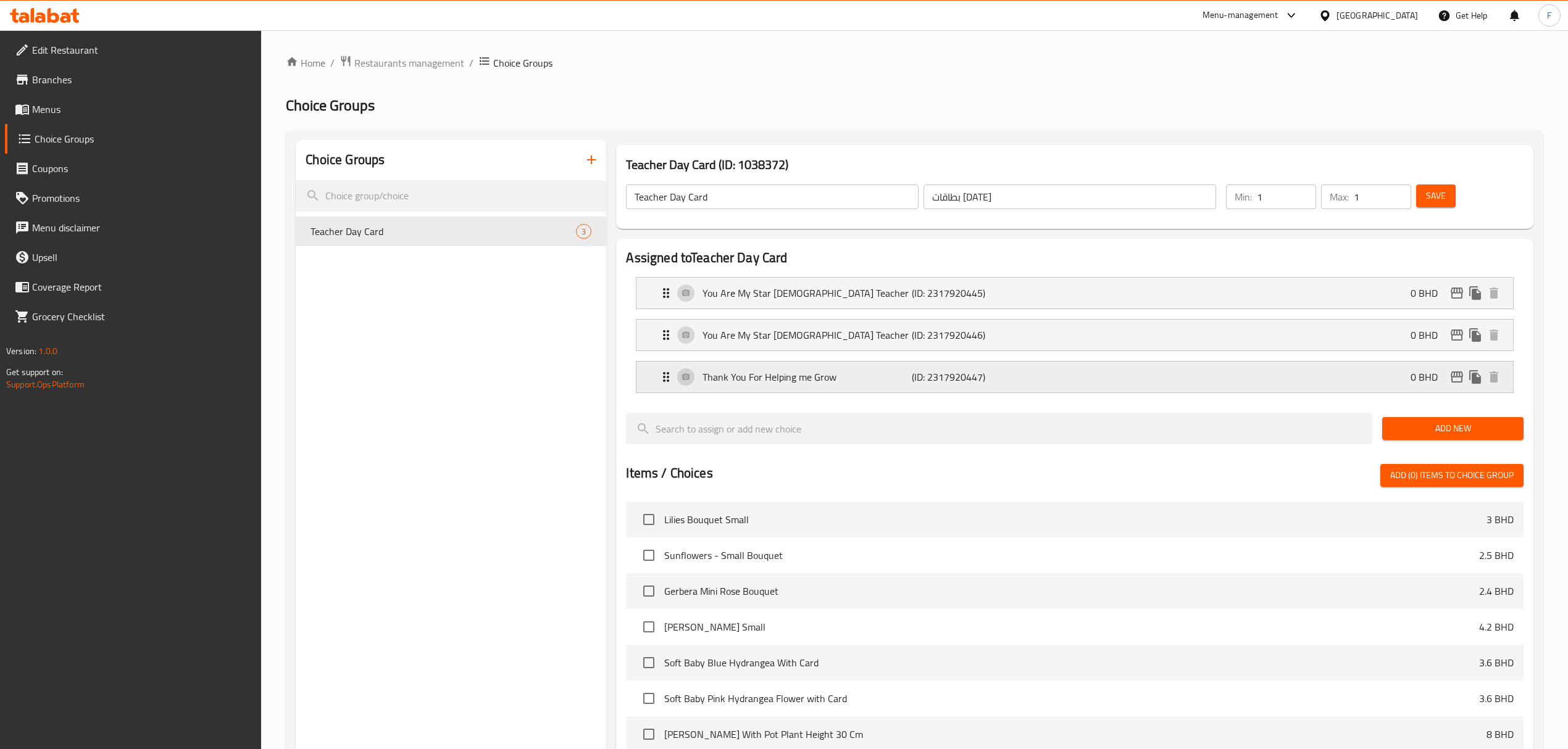
click at [784, 384] on p "Thank You For Helping me Grow" at bounding box center [807, 376] width 209 height 15
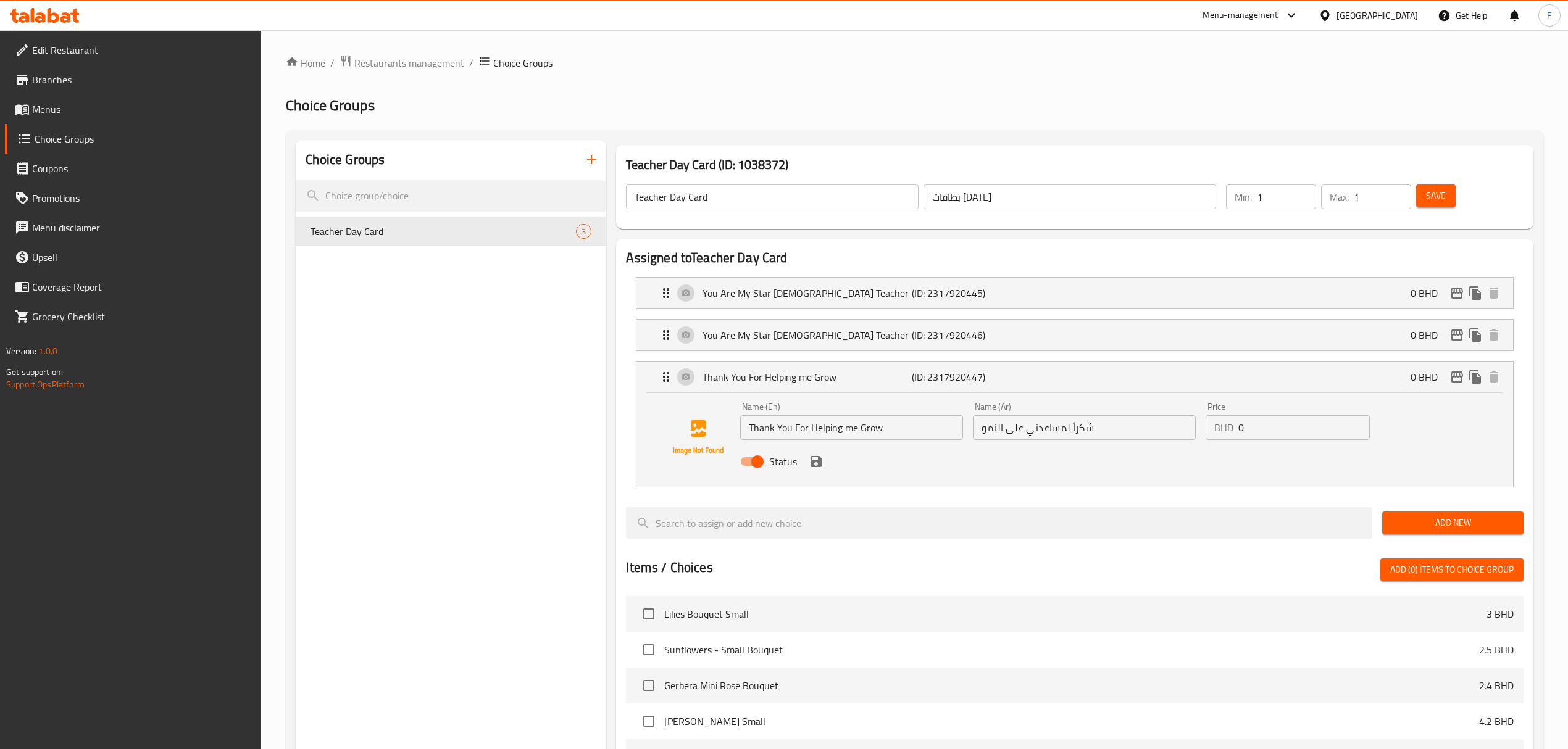
click at [764, 464] on input "Status" at bounding box center [757, 462] width 70 height 24
click at [763, 463] on input "Status" at bounding box center [744, 462] width 70 height 24
checkbox input "true"
click at [818, 460] on icon "save" at bounding box center [815, 461] width 11 height 11
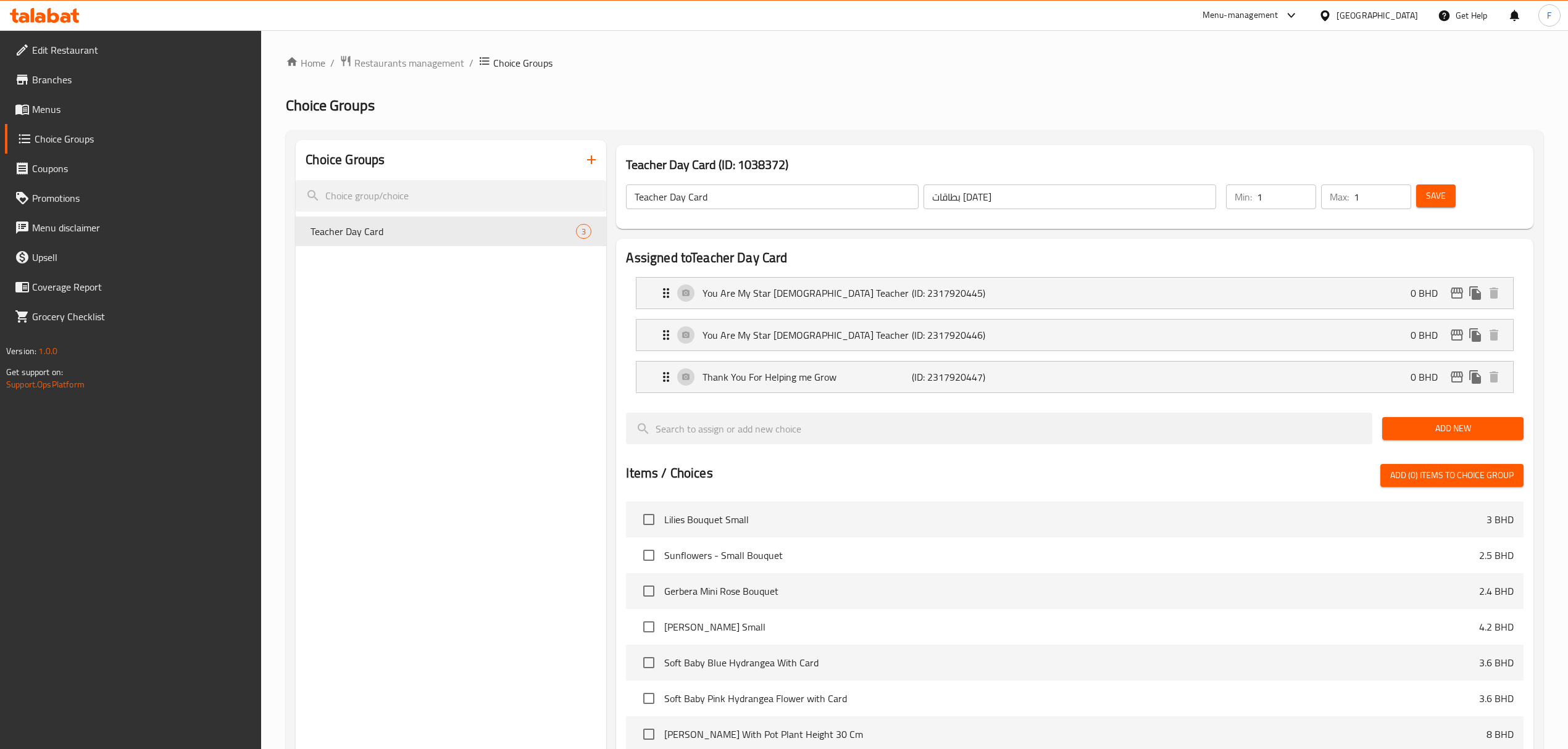
click at [1435, 194] on span "Save" at bounding box center [1436, 196] width 20 height 16
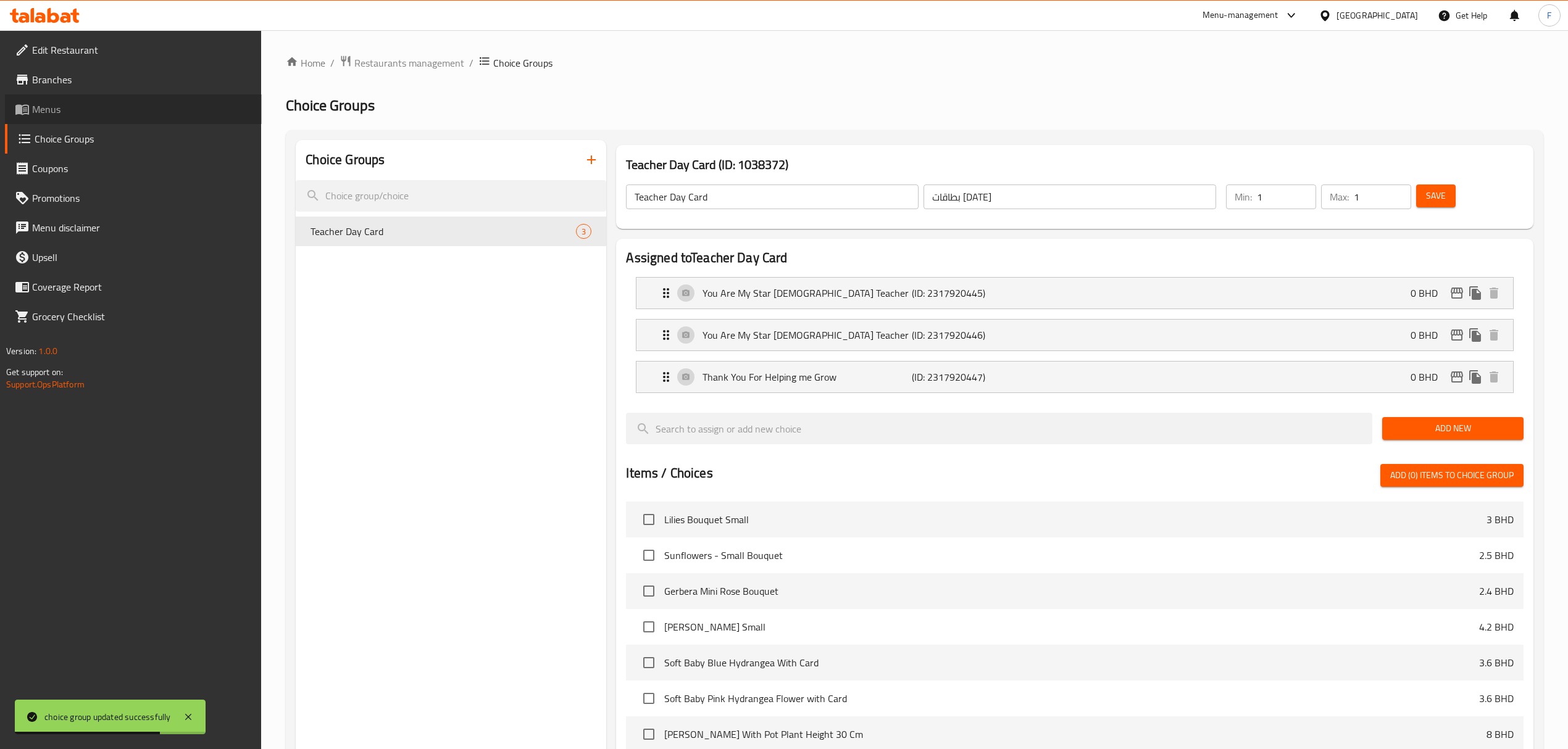
click at [54, 109] on span "Menus" at bounding box center [142, 108] width 220 height 15
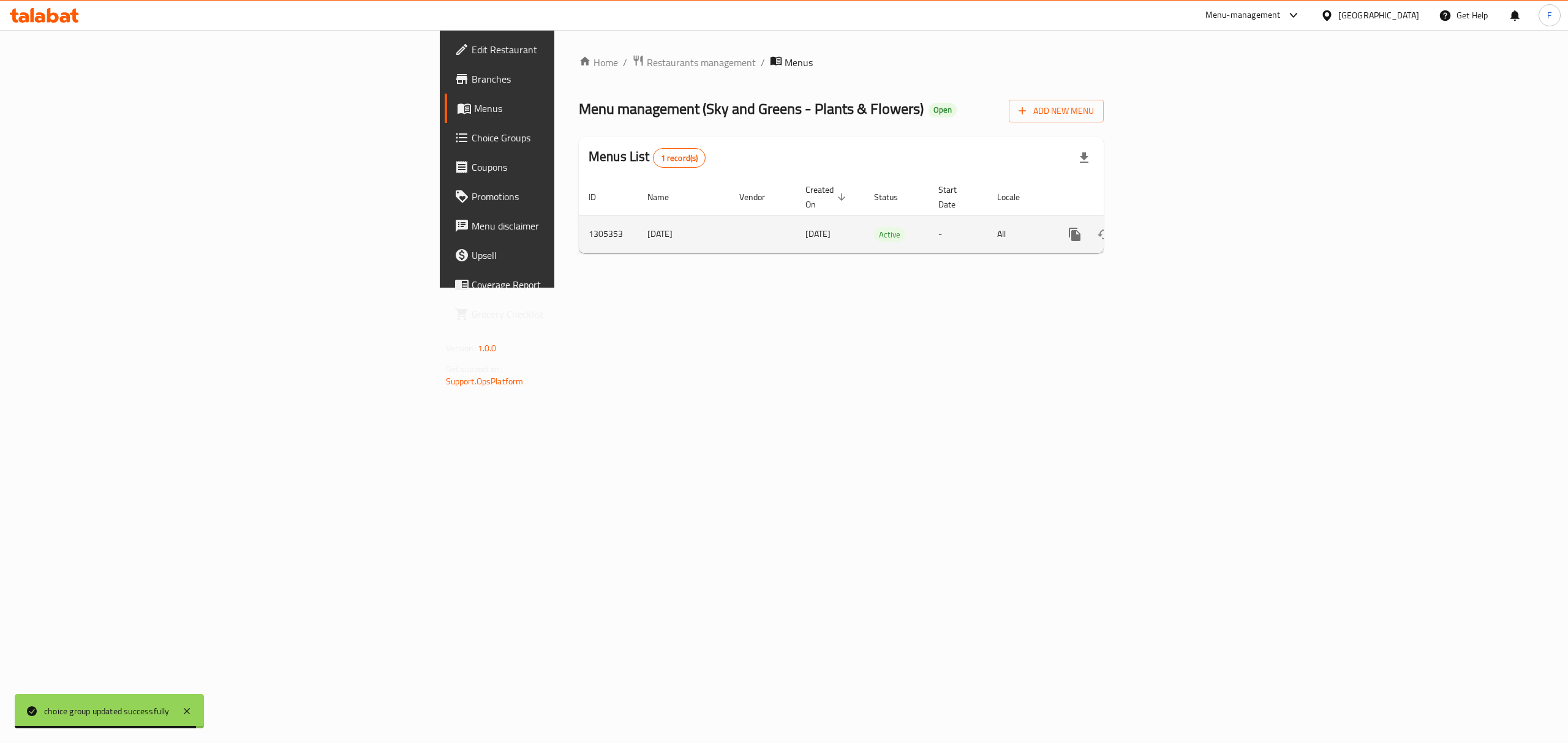
click at [1170, 227] on icon "enhanced table" at bounding box center [1162, 234] width 15 height 15
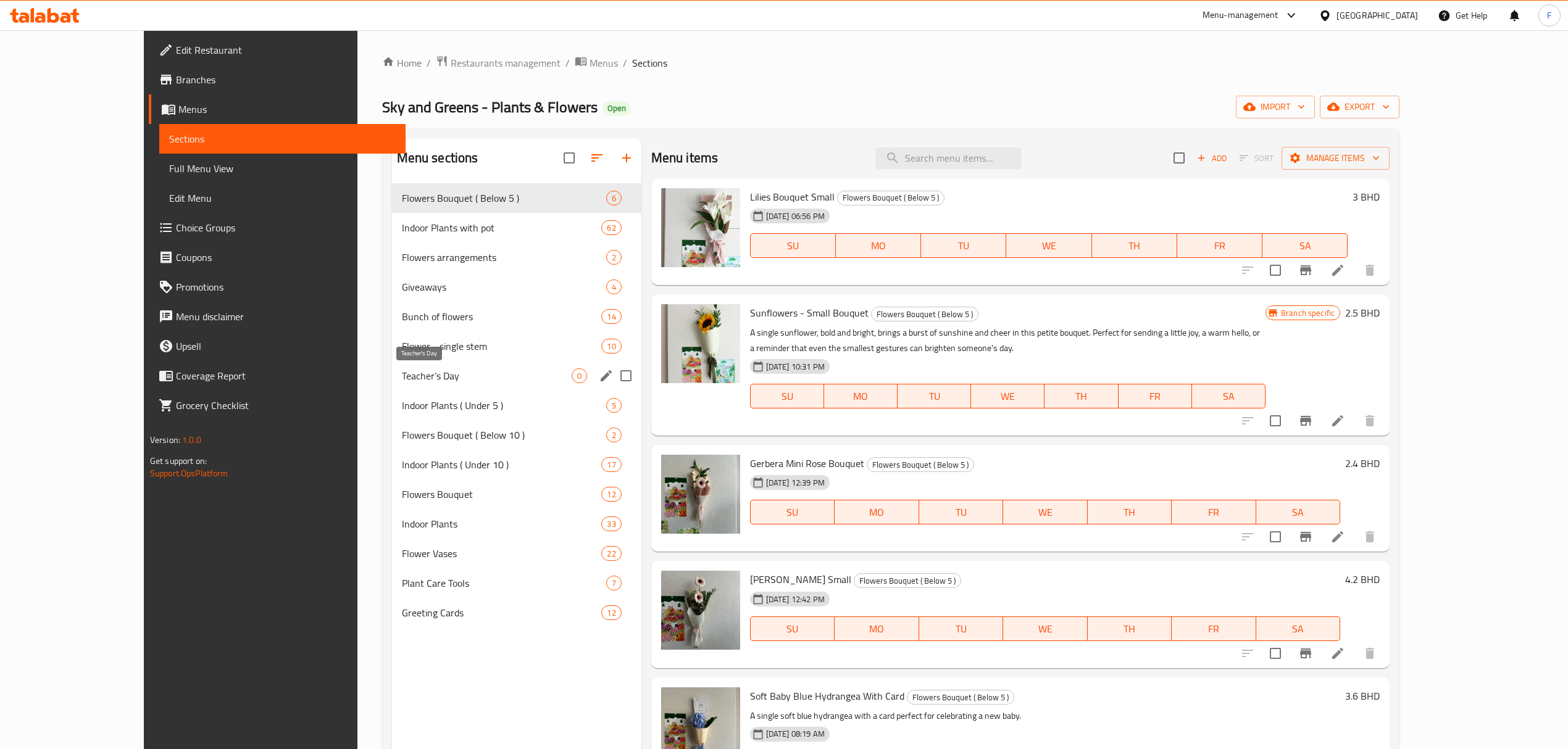
click at [402, 371] on span "Teacher’s Day" at bounding box center [487, 375] width 170 height 15
